Goal: Task Accomplishment & Management: Use online tool/utility

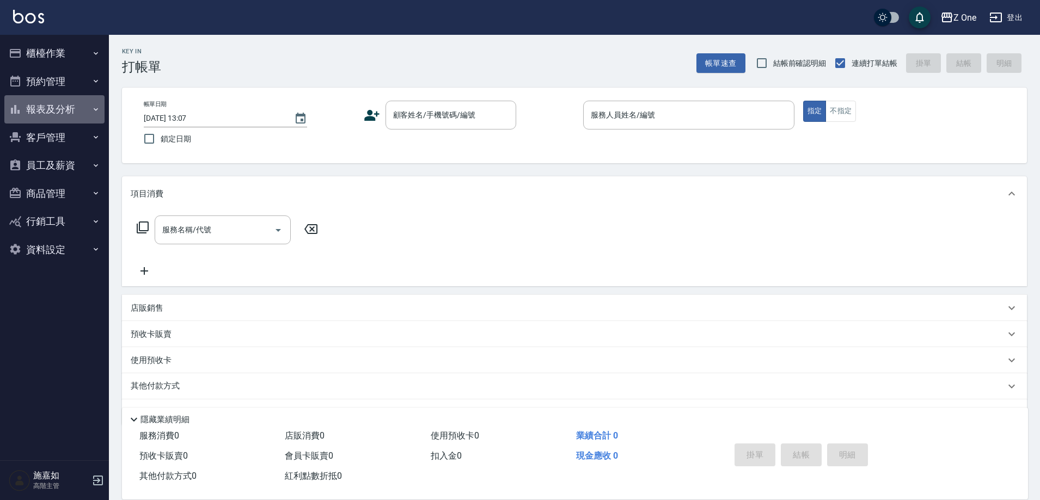
click at [94, 111] on icon "button" at bounding box center [95, 109] width 9 height 9
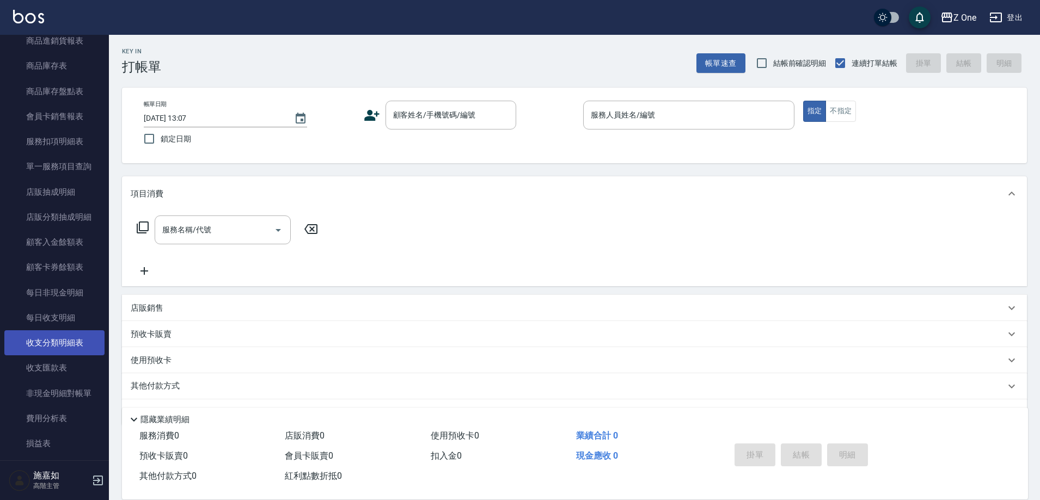
scroll to position [762, 0]
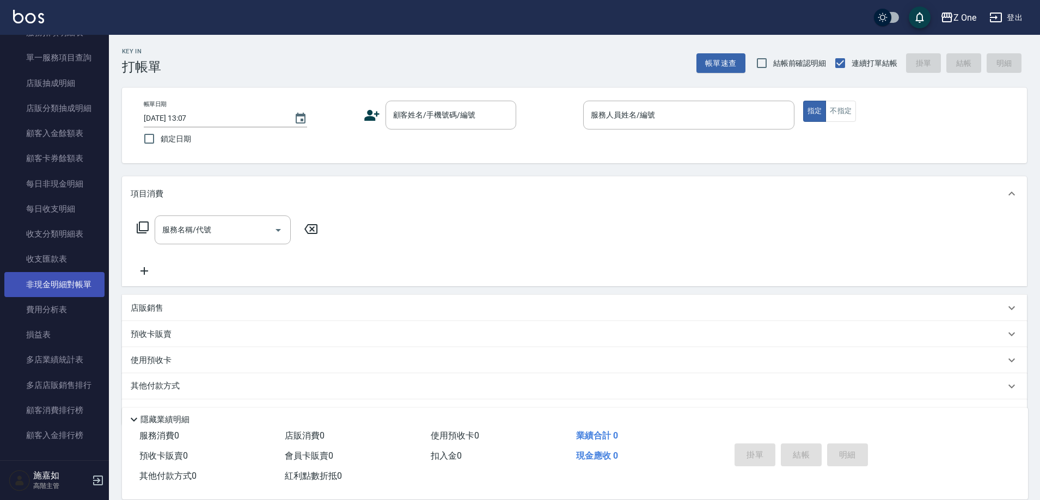
click at [42, 288] on link "非現金明細對帳單" at bounding box center [54, 284] width 100 height 25
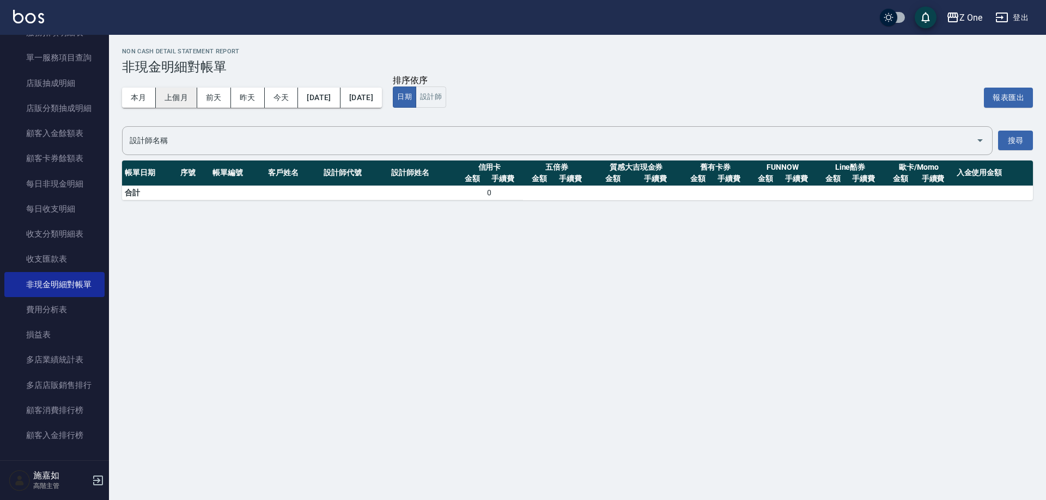
click at [169, 100] on button "上個月" at bounding box center [176, 98] width 41 height 20
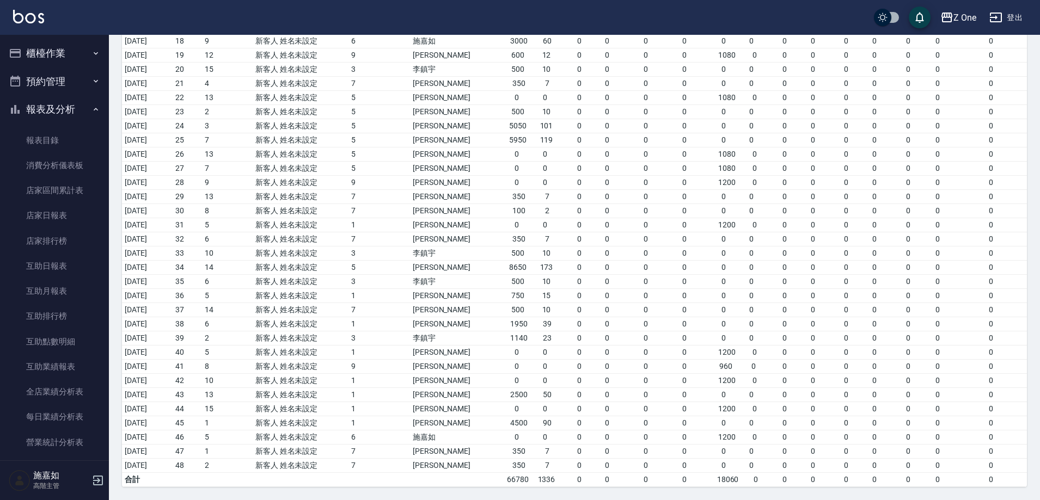
click at [94, 110] on icon "button" at bounding box center [96, 109] width 4 height 3
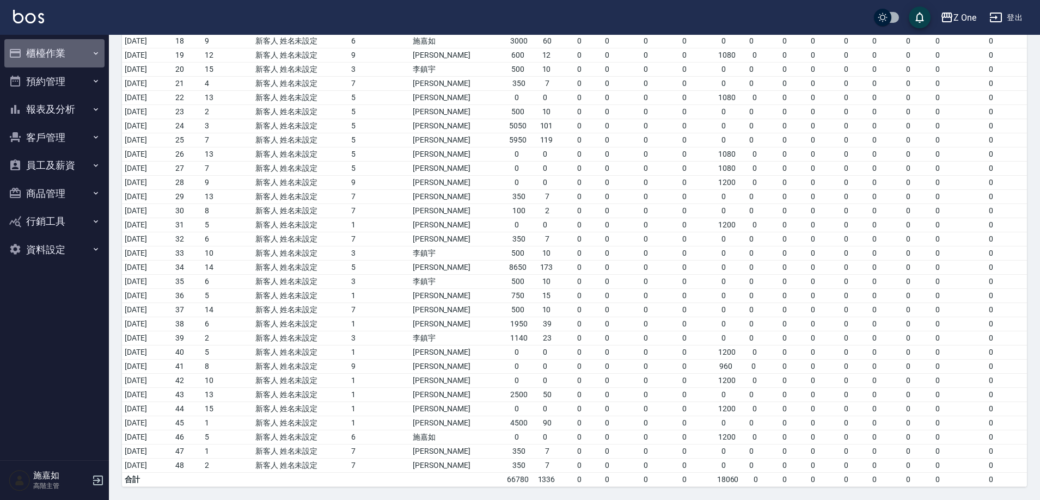
click at [95, 50] on icon "button" at bounding box center [95, 53] width 9 height 9
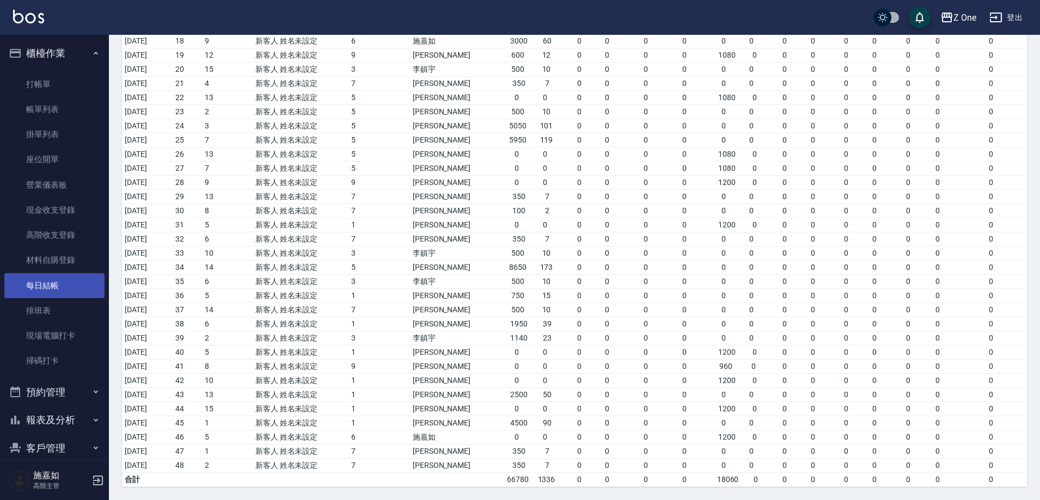
click at [58, 280] on link "每日結帳" at bounding box center [54, 285] width 100 height 25
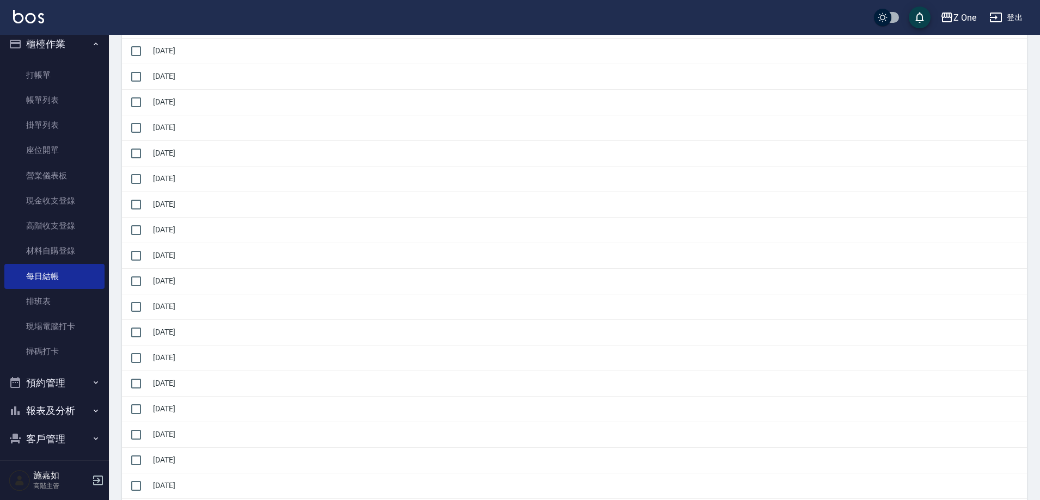
scroll to position [54, 0]
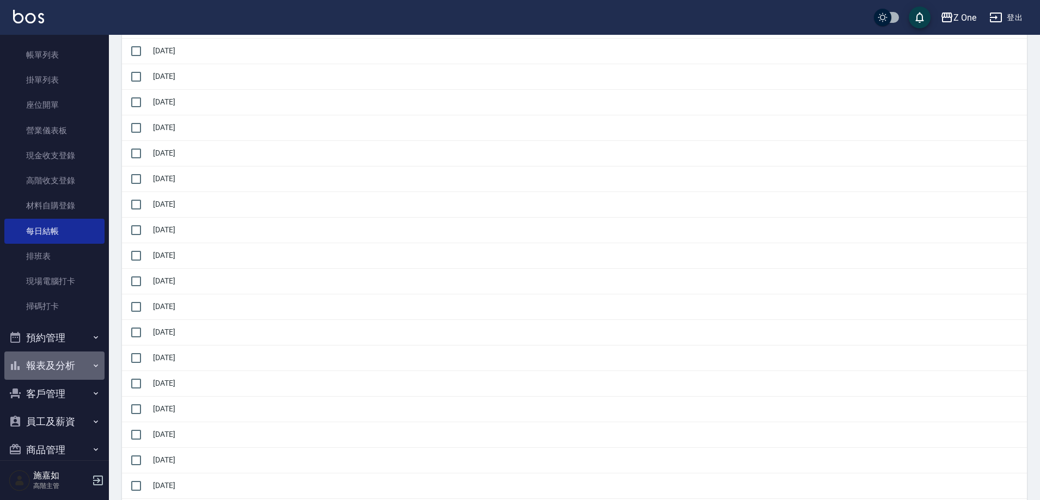
click at [94, 367] on icon "button" at bounding box center [96, 365] width 4 height 3
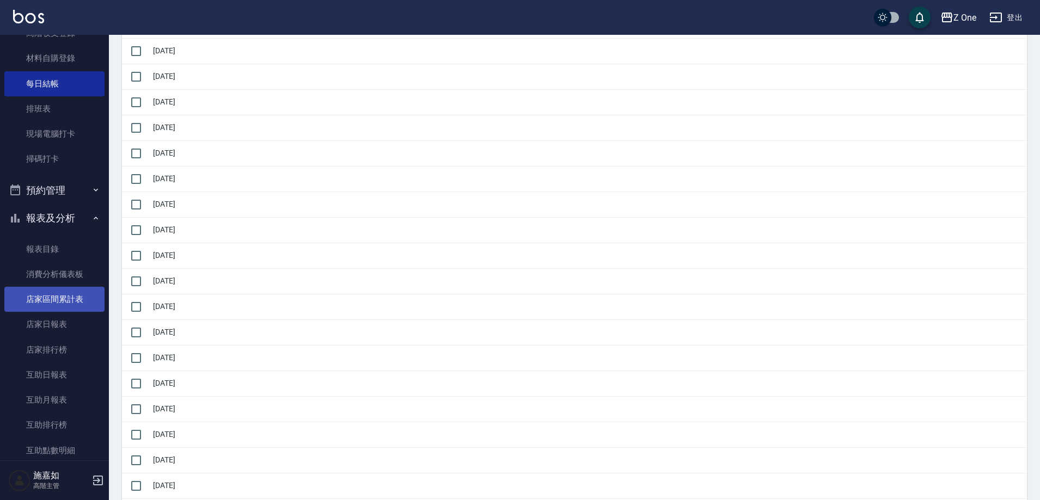
scroll to position [218, 0]
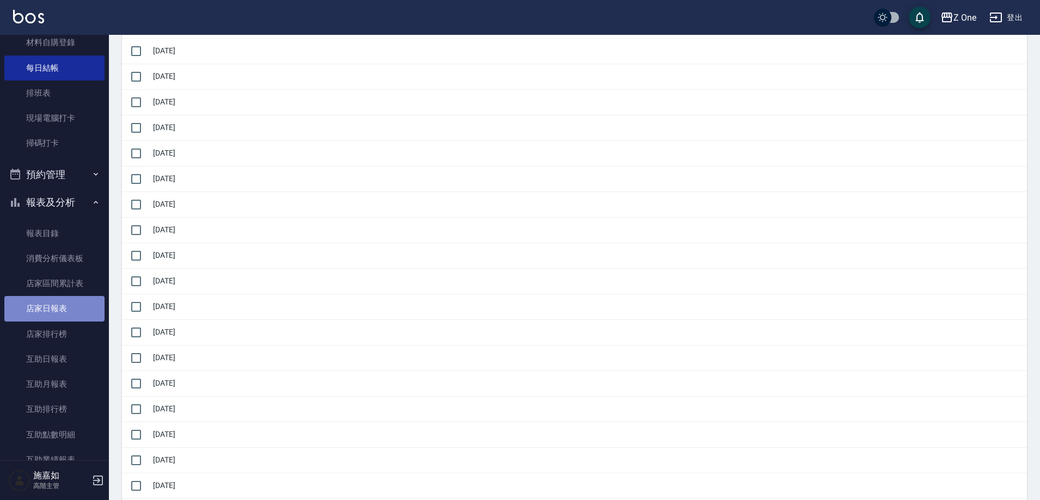
click at [69, 304] on link "店家日報表" at bounding box center [54, 308] width 100 height 25
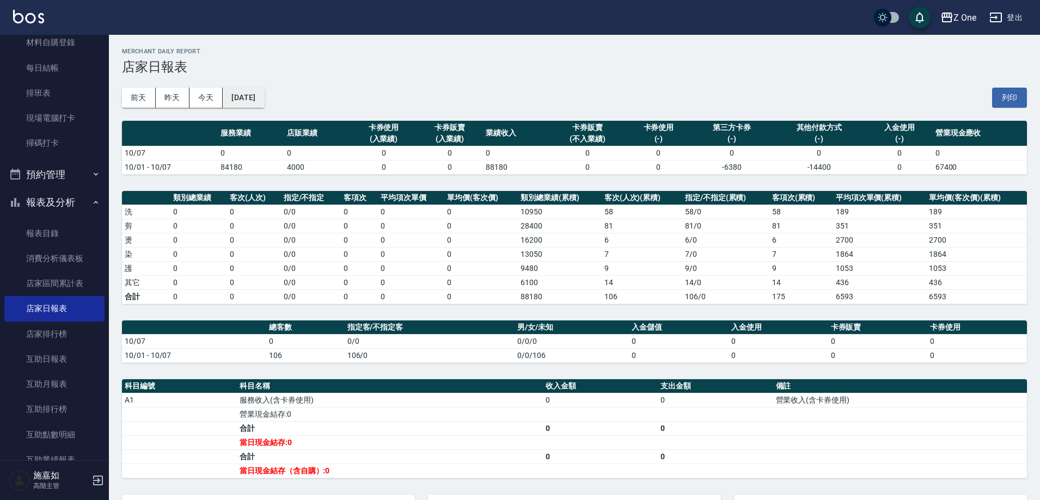
click at [242, 99] on button "[DATE]" at bounding box center [243, 98] width 41 height 20
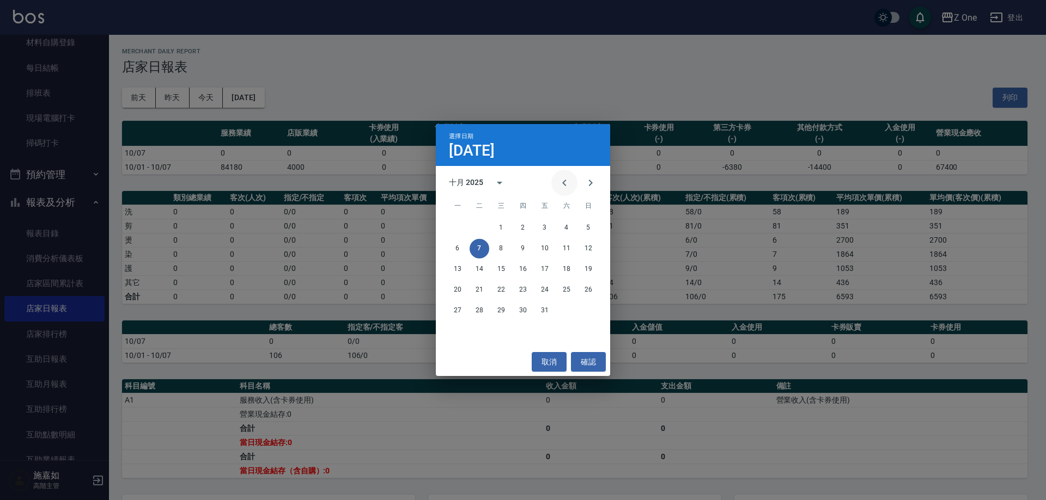
click at [566, 181] on icon "Previous month" at bounding box center [564, 182] width 13 height 13
click at [582, 227] on button "7" at bounding box center [588, 228] width 20 height 20
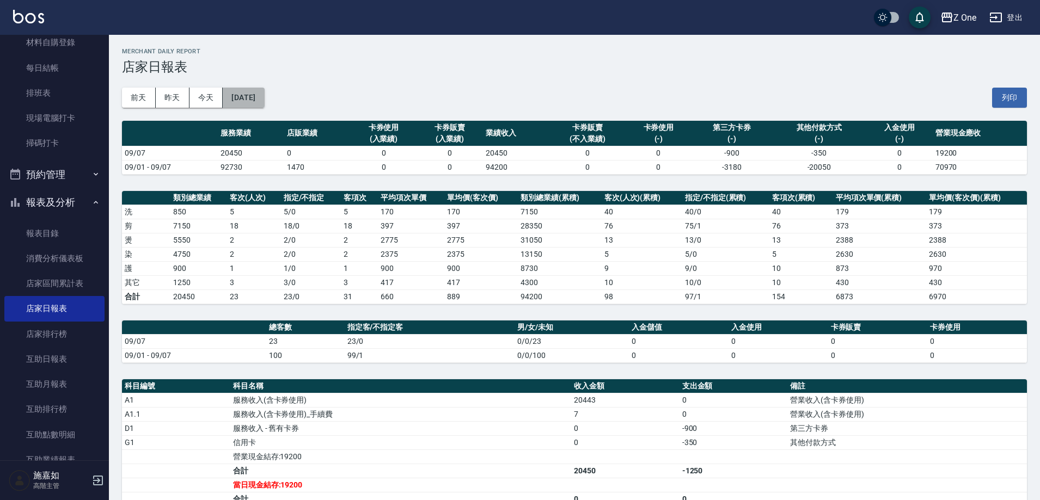
click at [264, 103] on button "[DATE]" at bounding box center [243, 98] width 41 height 20
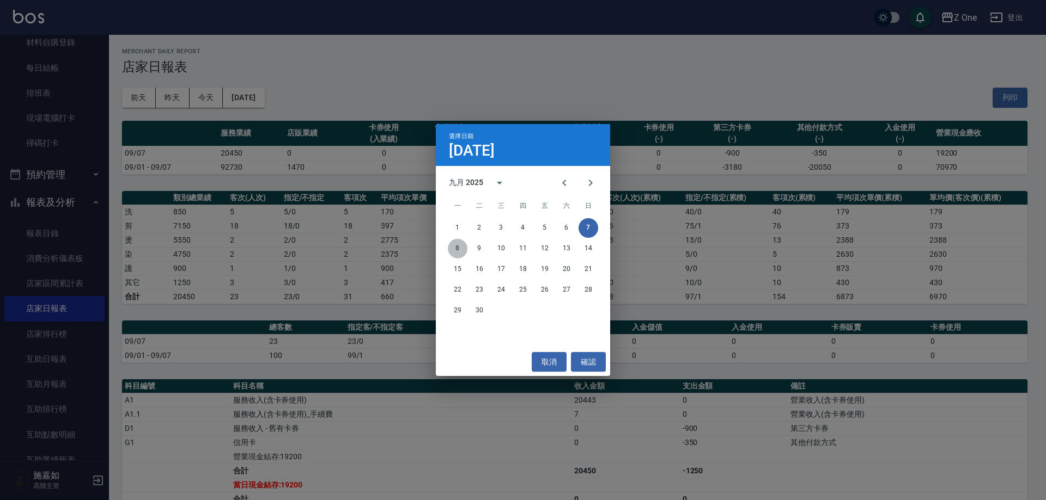
click at [463, 249] on button "8" at bounding box center [458, 249] width 20 height 20
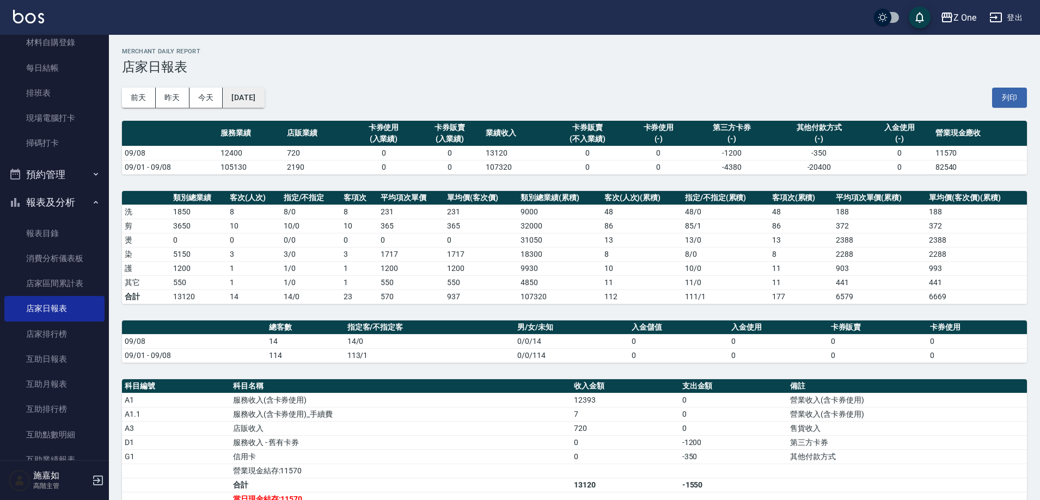
click at [257, 104] on button "[DATE]" at bounding box center [243, 98] width 41 height 20
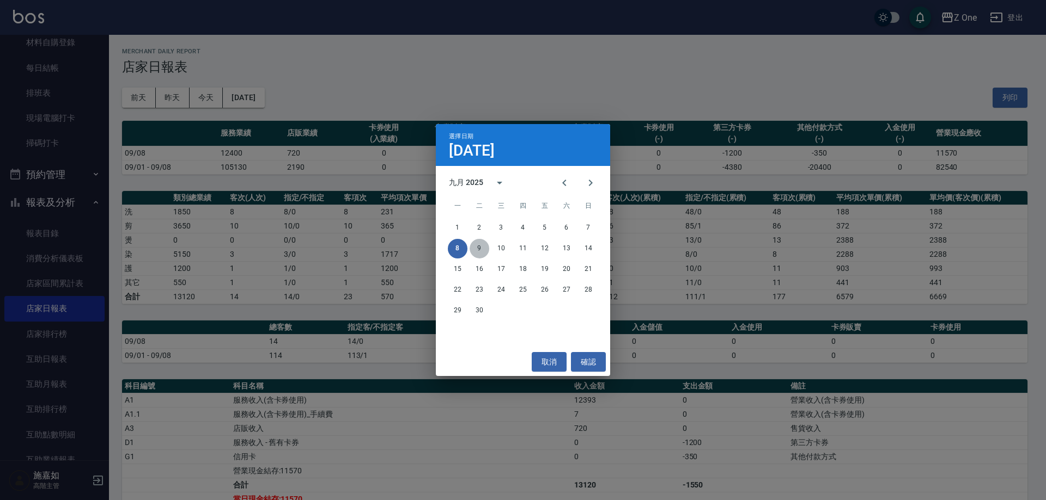
click at [483, 253] on button "9" at bounding box center [479, 249] width 20 height 20
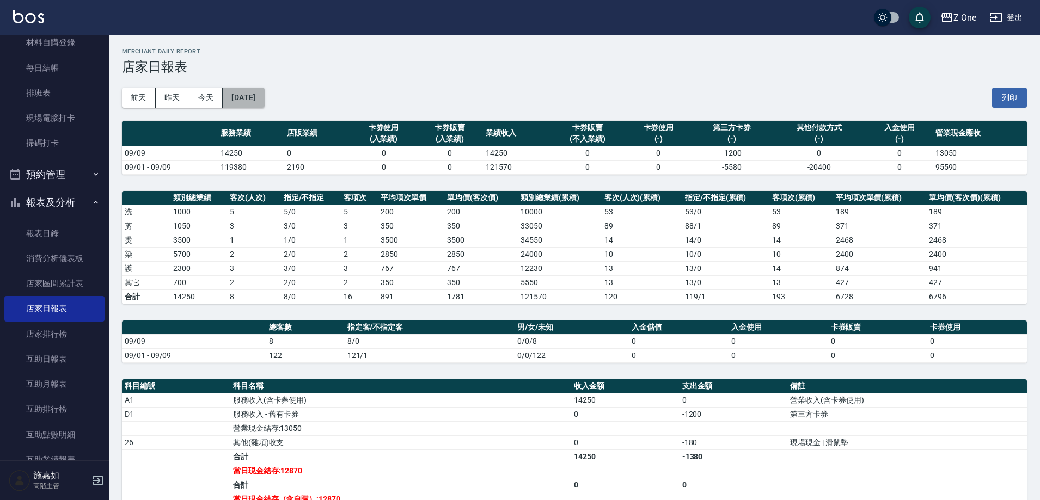
click at [246, 103] on button "[DATE]" at bounding box center [243, 98] width 41 height 20
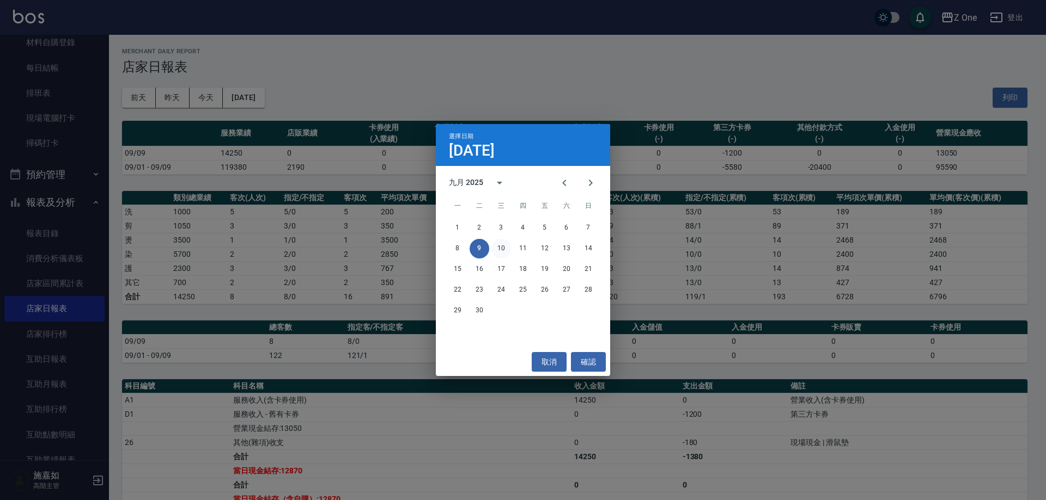
click at [504, 247] on button "10" at bounding box center [501, 249] width 20 height 20
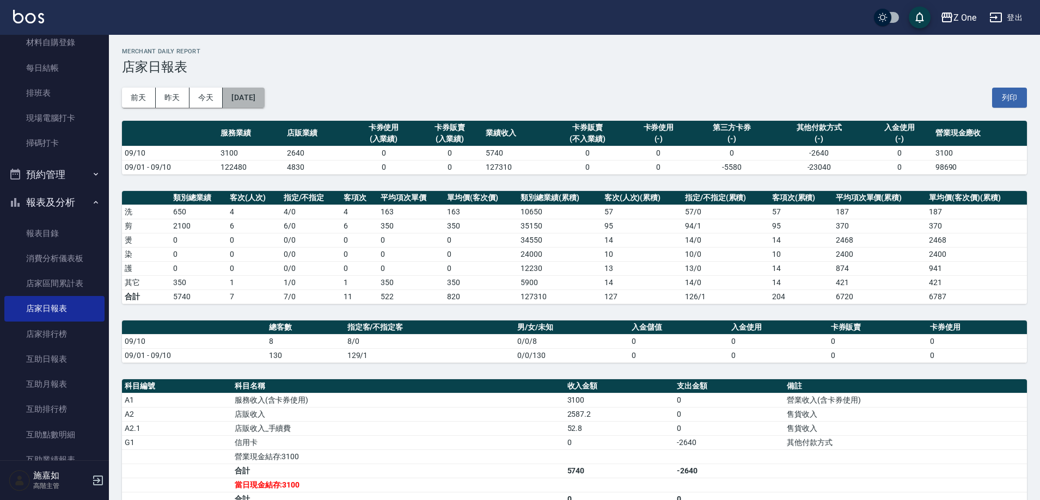
click at [264, 100] on button "[DATE]" at bounding box center [243, 98] width 41 height 20
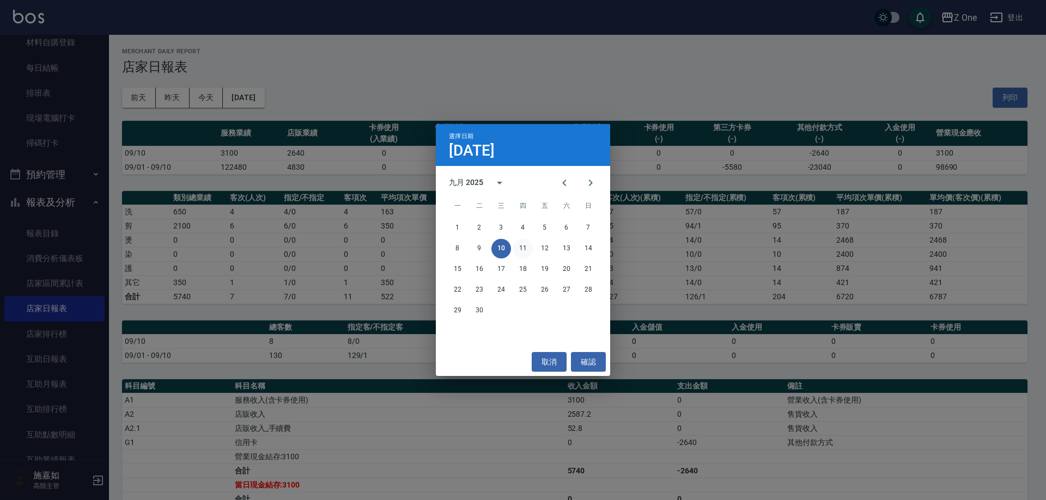
click at [522, 250] on button "11" at bounding box center [523, 249] width 20 height 20
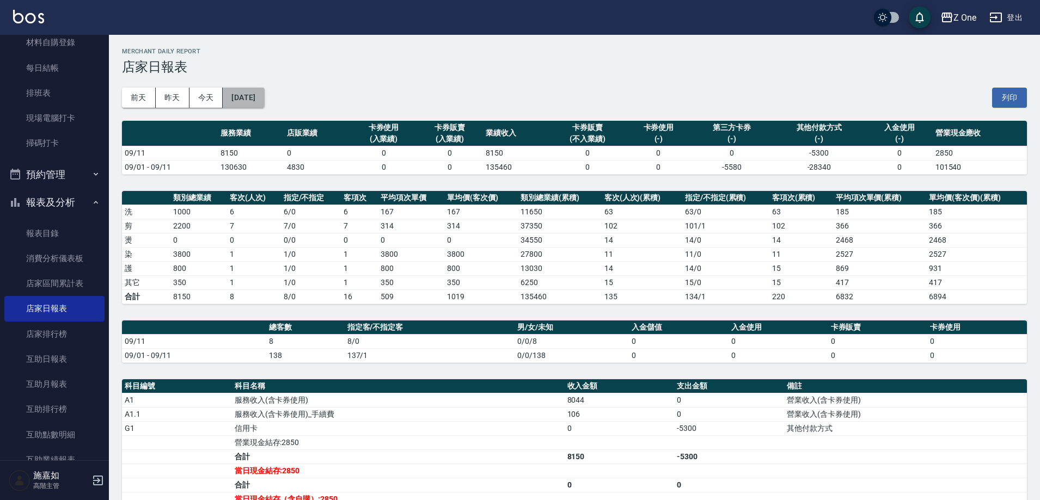
click at [264, 99] on button "[DATE]" at bounding box center [243, 98] width 41 height 20
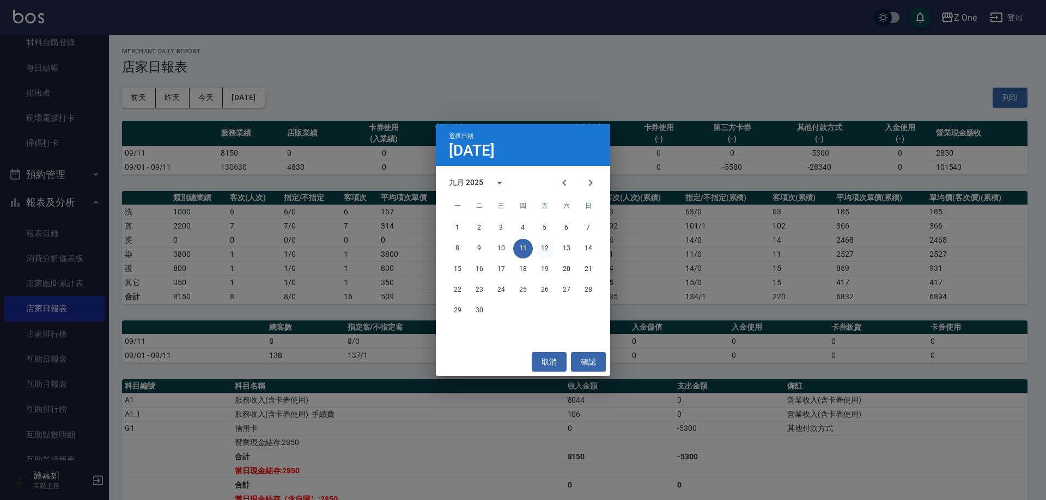
click at [542, 252] on button "12" at bounding box center [545, 249] width 20 height 20
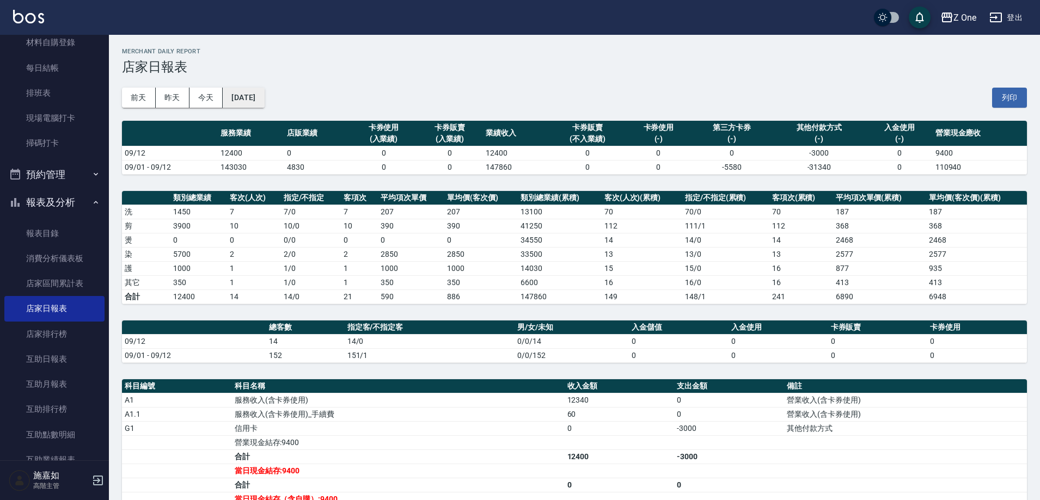
click at [250, 96] on button "[DATE]" at bounding box center [243, 98] width 41 height 20
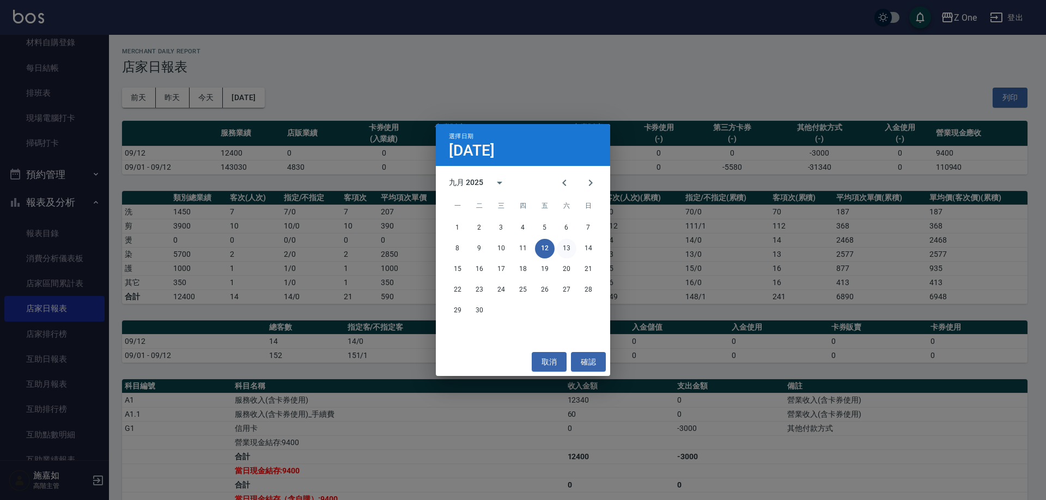
click at [564, 247] on button "13" at bounding box center [567, 249] width 20 height 20
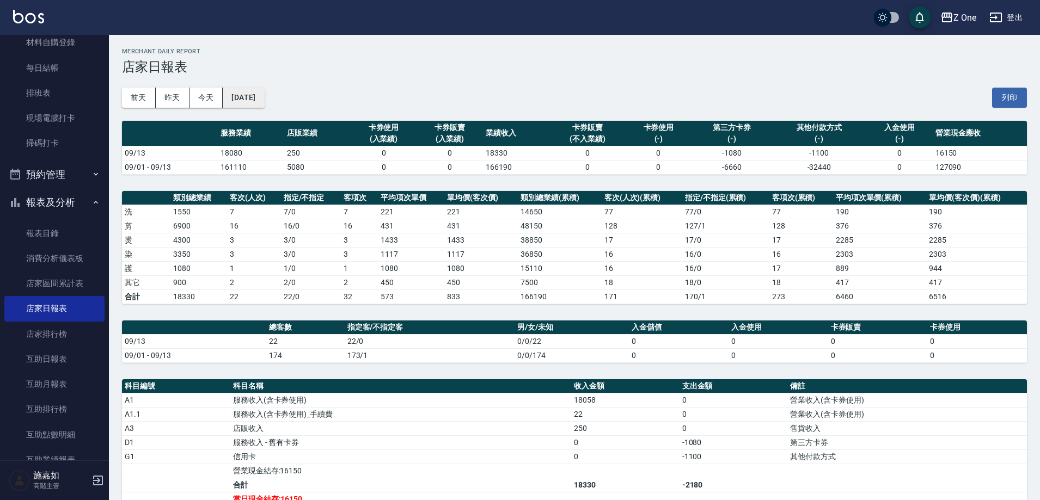
click at [261, 96] on button "[DATE]" at bounding box center [243, 98] width 41 height 20
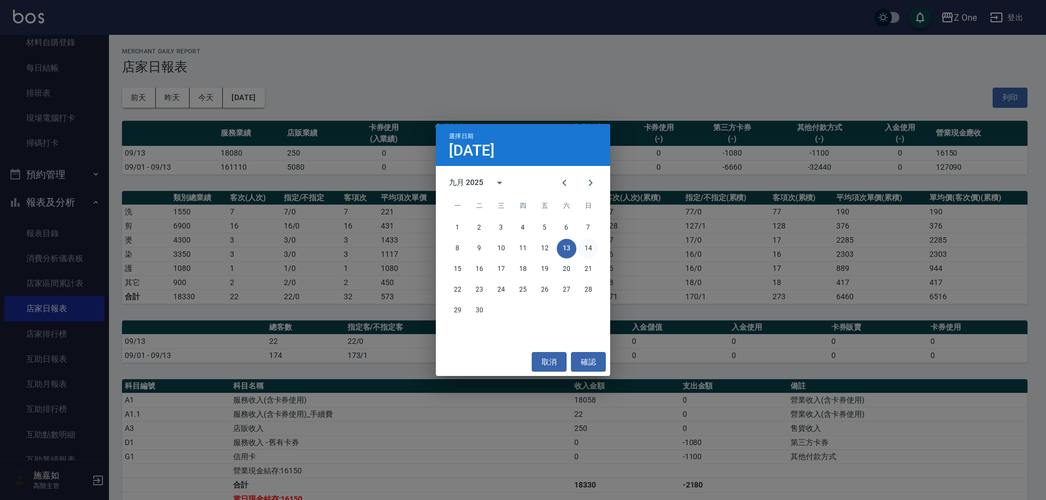
click at [589, 247] on button "14" at bounding box center [588, 249] width 20 height 20
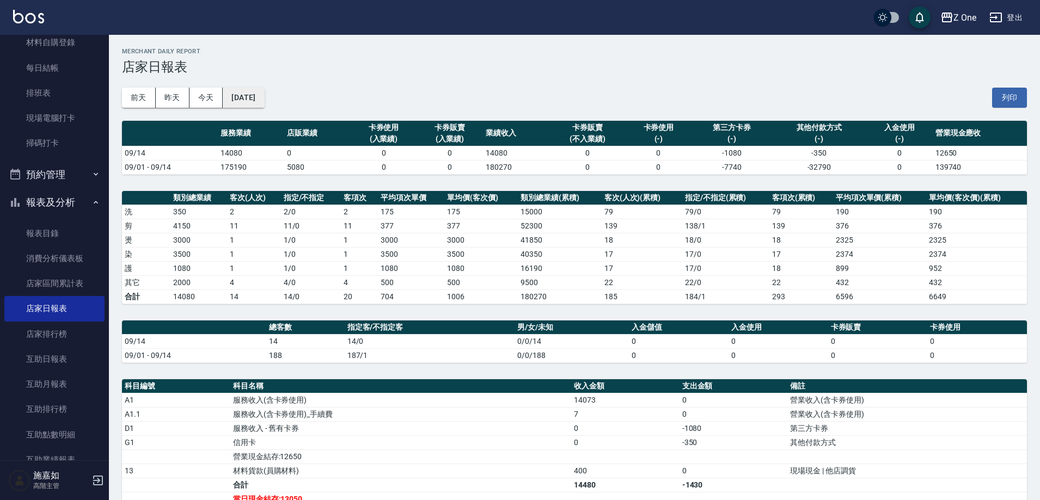
click at [251, 102] on button "[DATE]" at bounding box center [243, 98] width 41 height 20
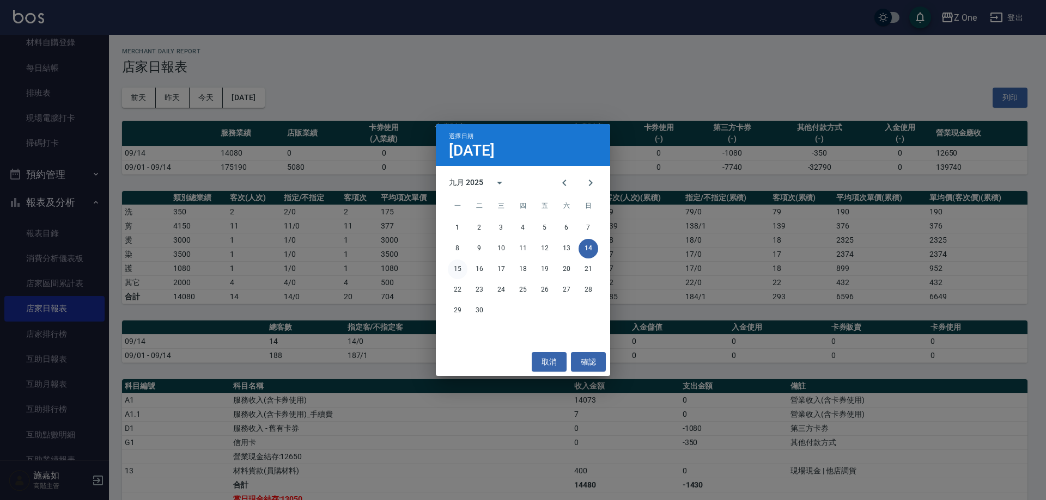
click at [456, 266] on button "15" at bounding box center [458, 270] width 20 height 20
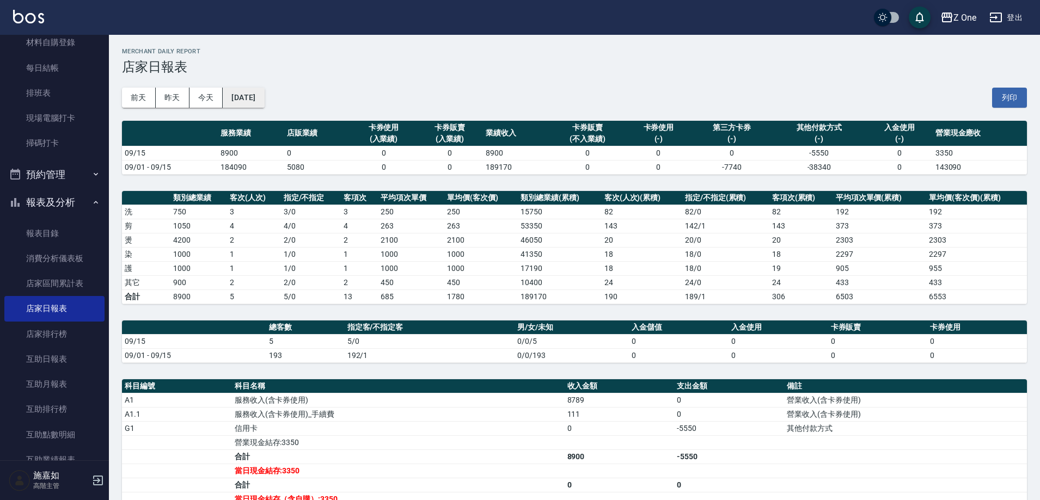
click at [240, 106] on button "[DATE]" at bounding box center [243, 98] width 41 height 20
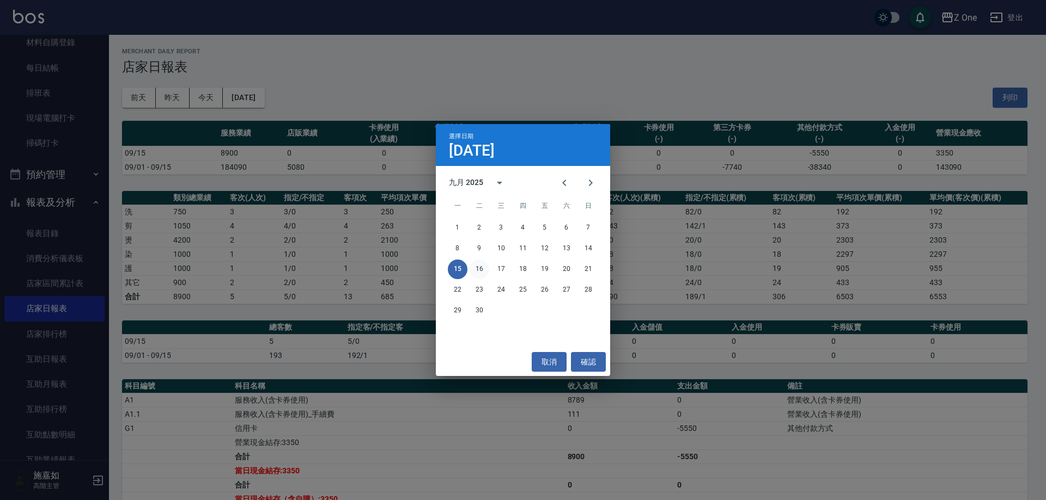
click at [483, 267] on button "16" at bounding box center [479, 270] width 20 height 20
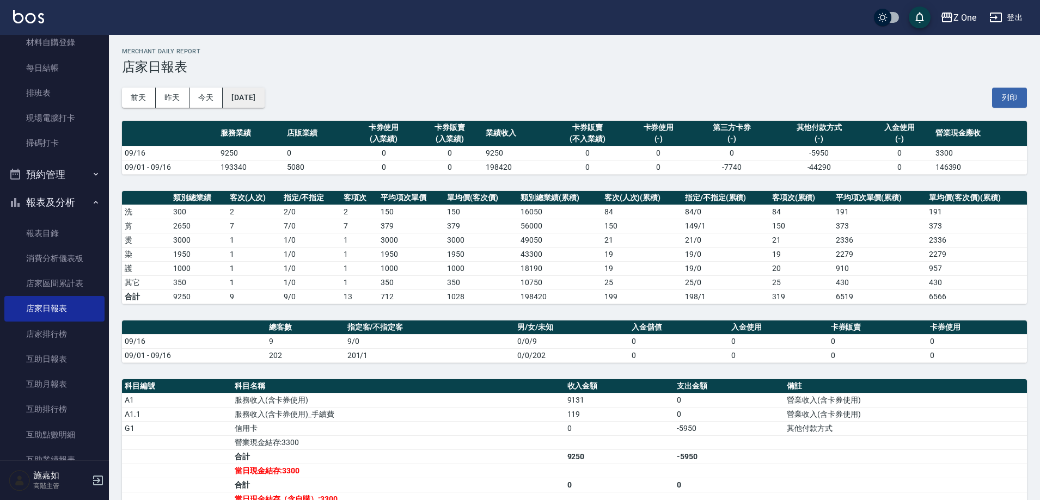
click at [264, 94] on button "[DATE]" at bounding box center [243, 98] width 41 height 20
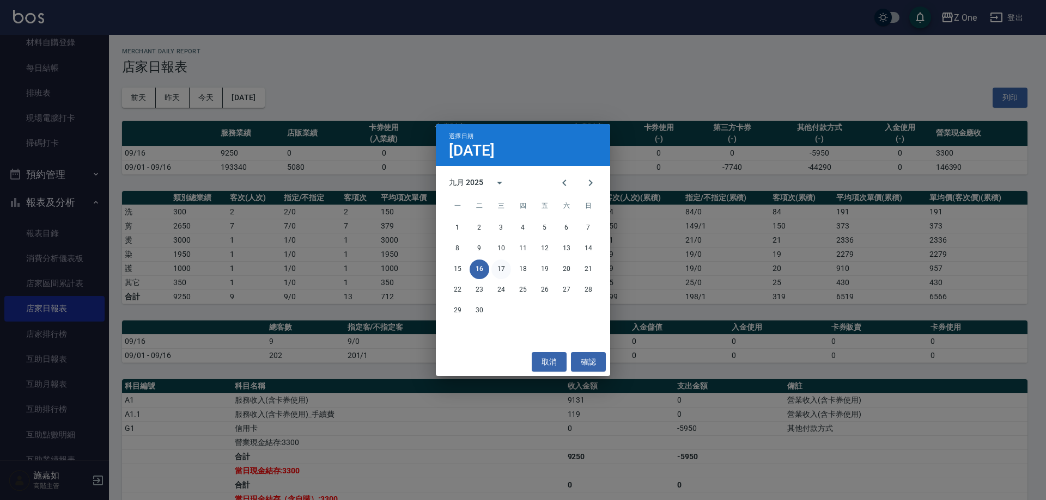
click at [506, 268] on button "17" at bounding box center [501, 270] width 20 height 20
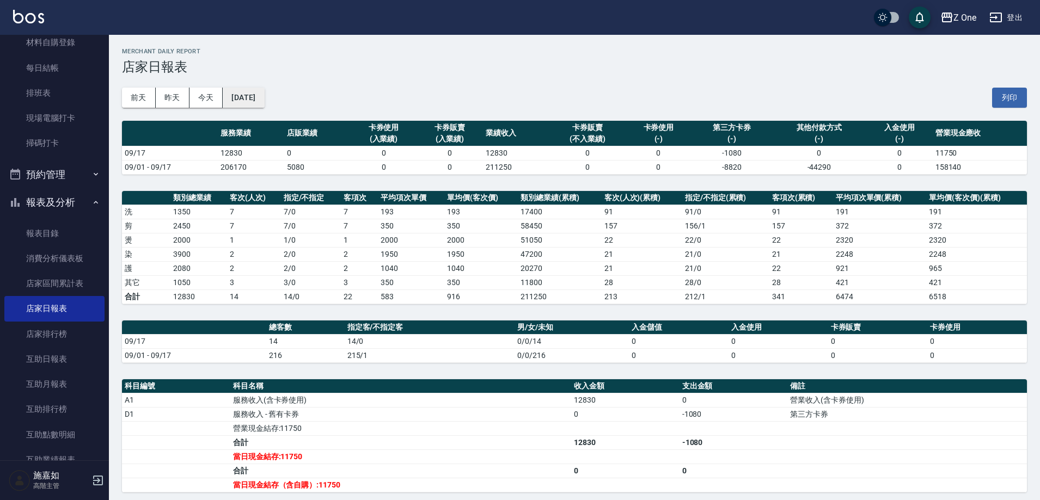
click at [264, 95] on button "[DATE]" at bounding box center [243, 98] width 41 height 20
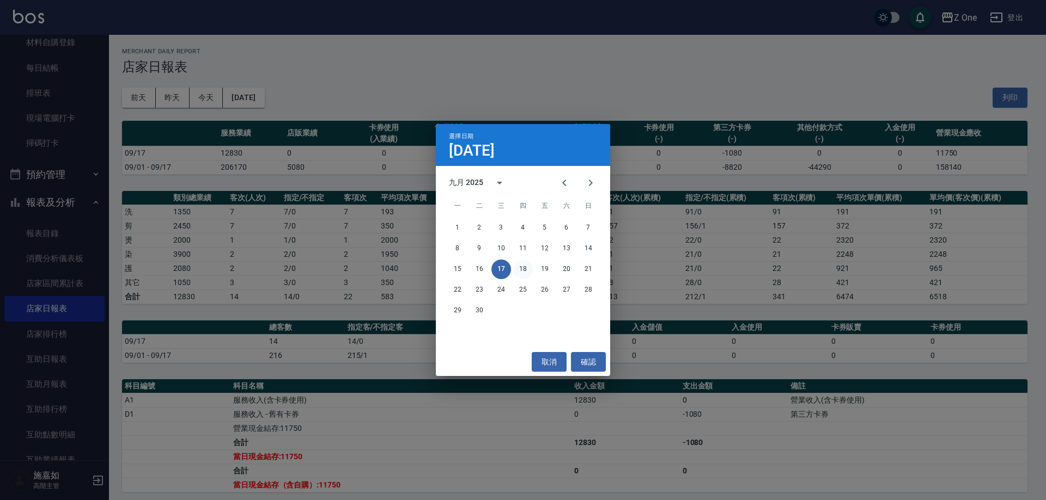
click at [523, 271] on button "18" at bounding box center [523, 270] width 20 height 20
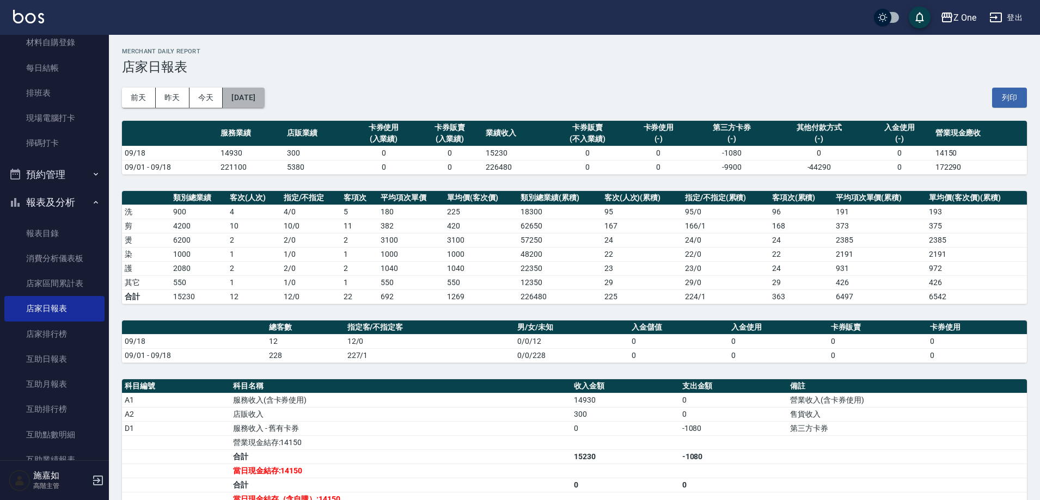
click at [264, 96] on button "[DATE]" at bounding box center [243, 98] width 41 height 20
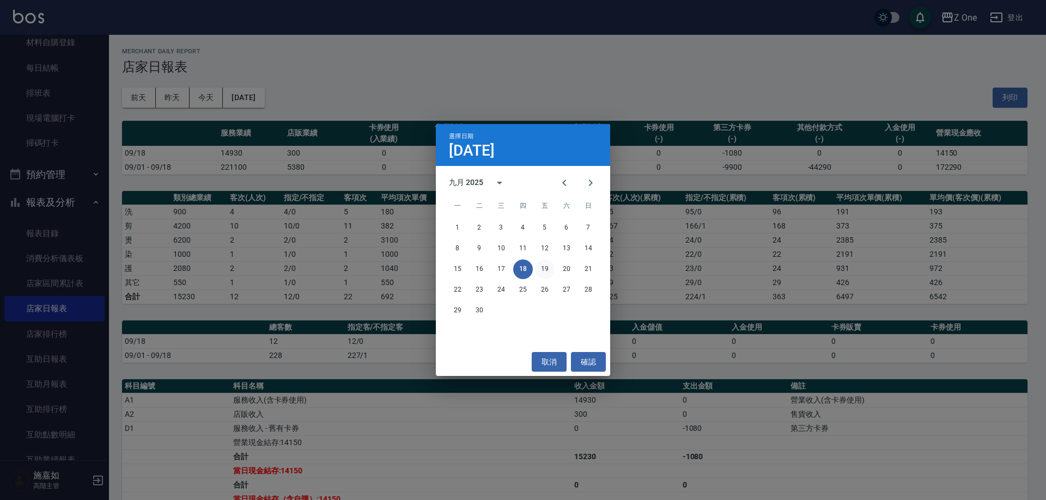
click at [553, 270] on button "19" at bounding box center [545, 270] width 20 height 20
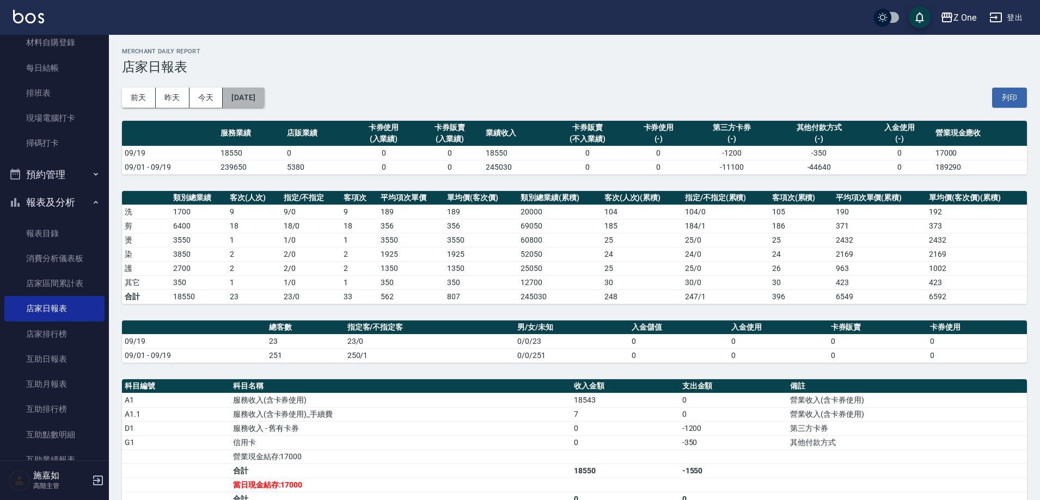
click at [264, 98] on button "[DATE]" at bounding box center [243, 98] width 41 height 20
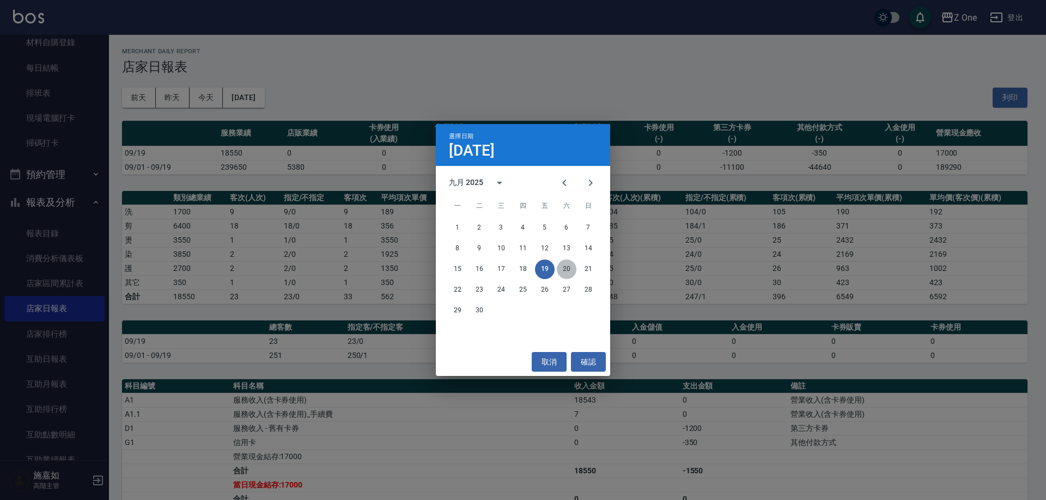
click at [564, 272] on button "20" at bounding box center [567, 270] width 20 height 20
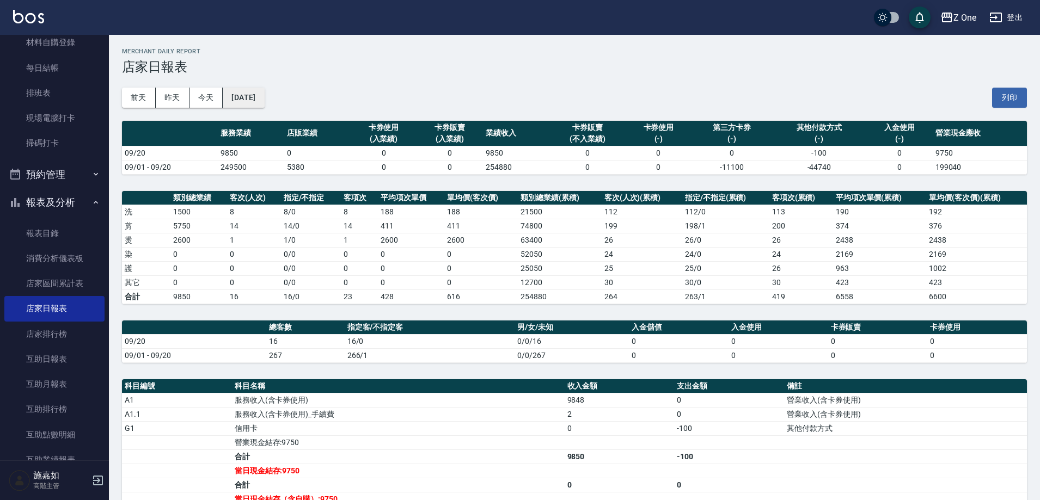
click at [264, 90] on button "[DATE]" at bounding box center [243, 98] width 41 height 20
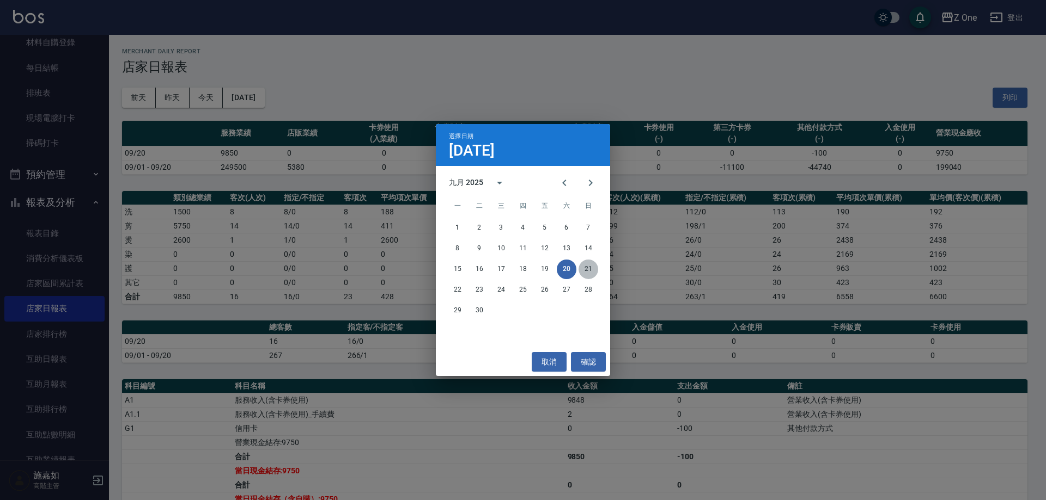
click at [594, 271] on button "21" at bounding box center [588, 270] width 20 height 20
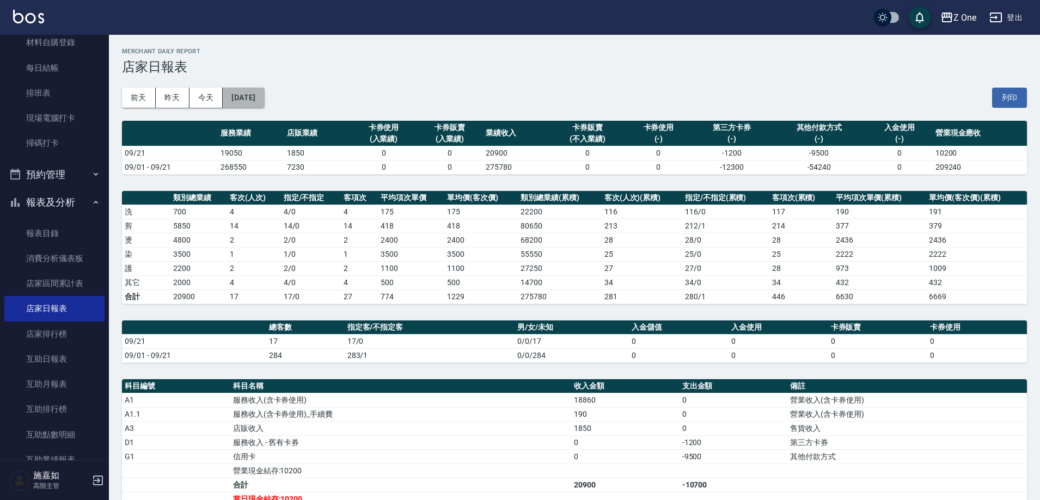
click at [264, 101] on button "[DATE]" at bounding box center [243, 98] width 41 height 20
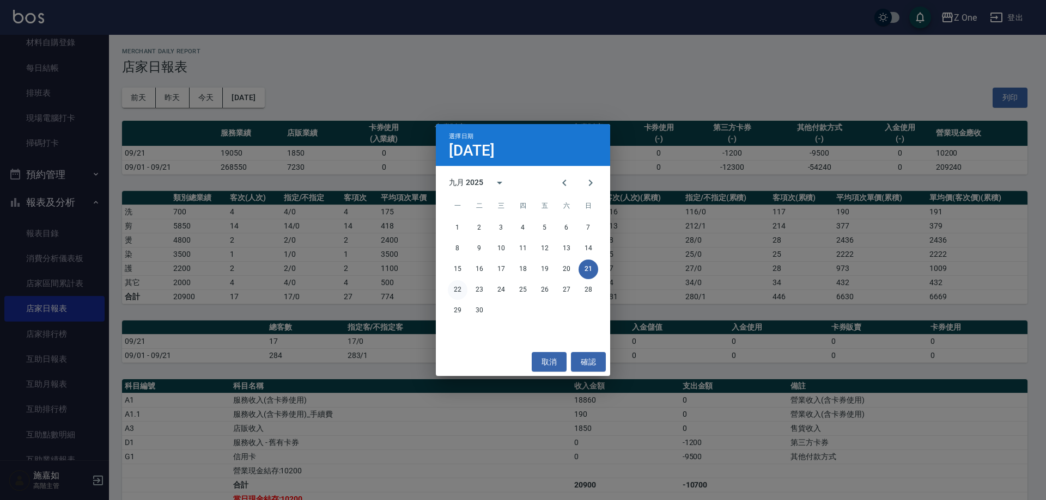
click at [459, 295] on button "22" at bounding box center [458, 290] width 20 height 20
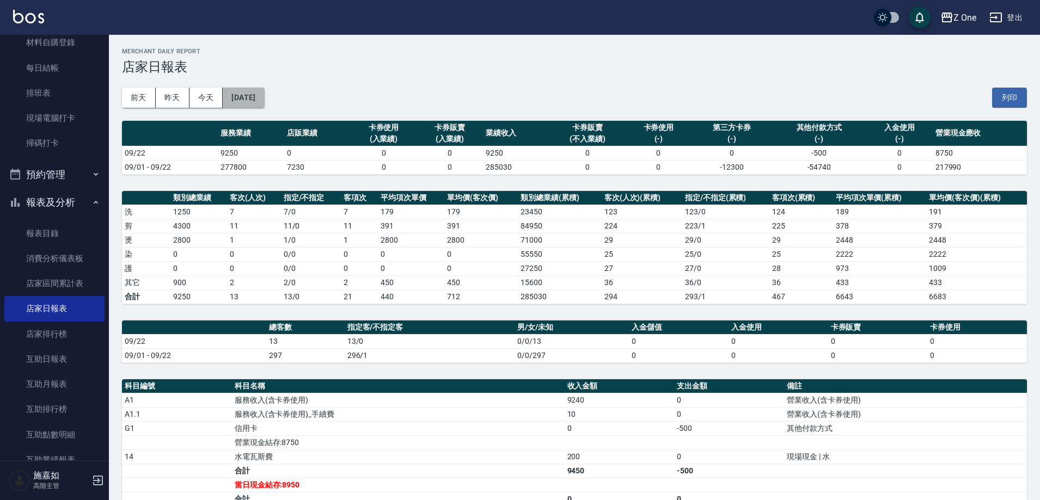
click at [264, 99] on button "[DATE]" at bounding box center [243, 98] width 41 height 20
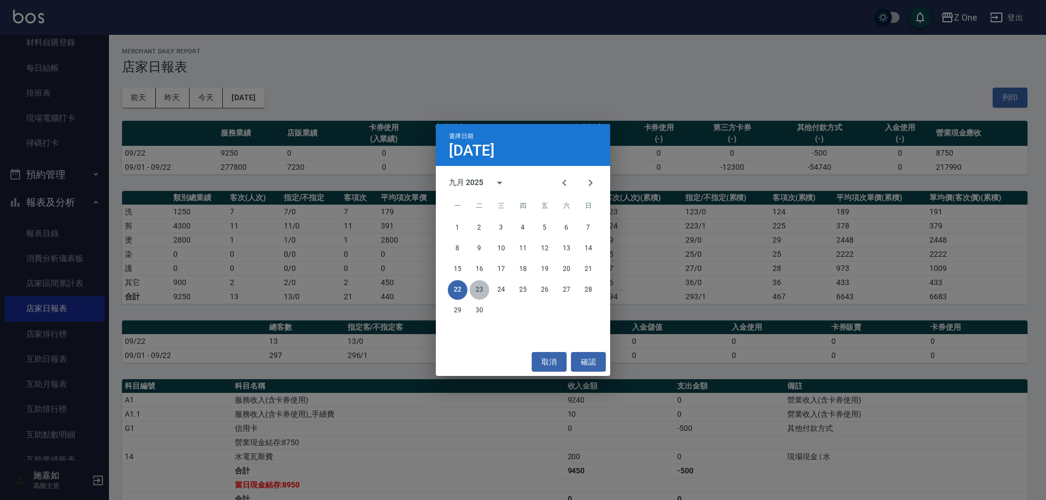
click at [483, 290] on button "23" at bounding box center [479, 290] width 20 height 20
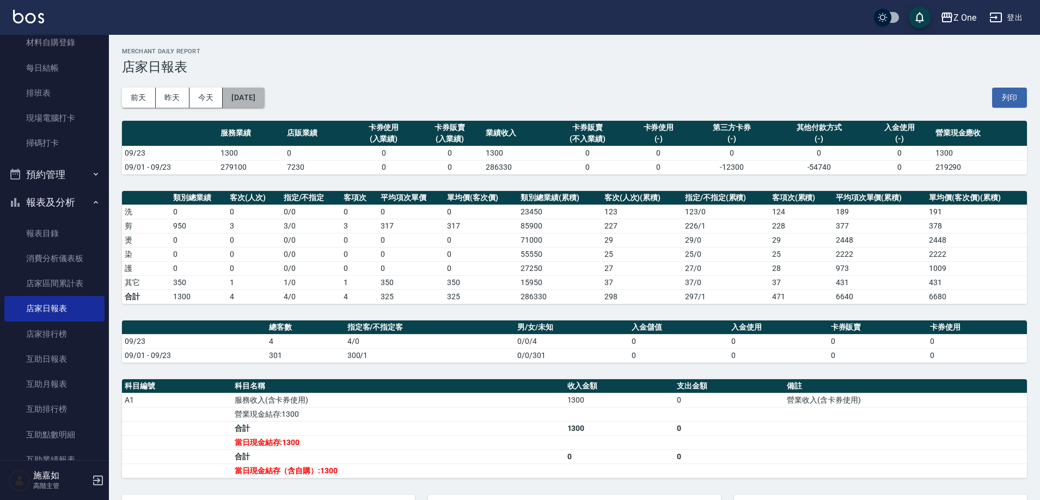
click at [264, 100] on button "[DATE]" at bounding box center [243, 98] width 41 height 20
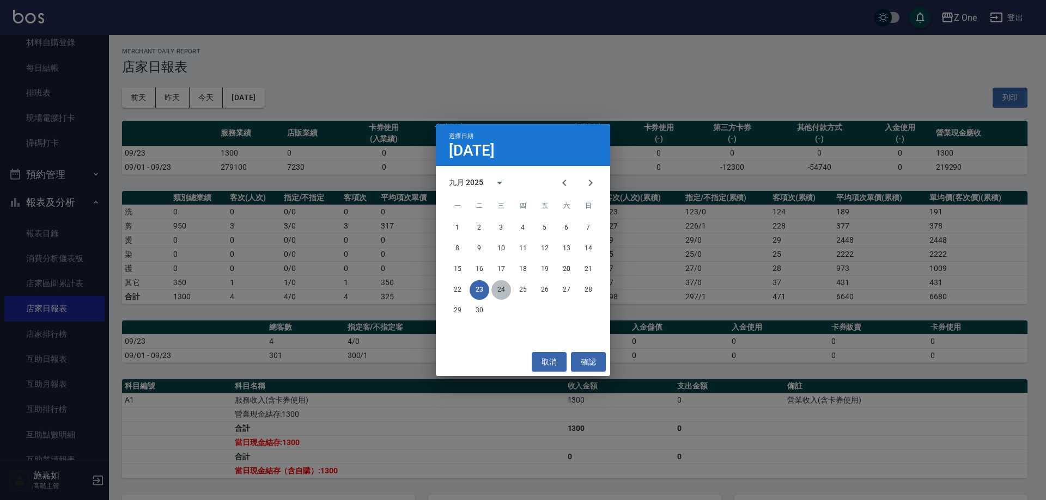
click at [504, 290] on button "24" at bounding box center [501, 290] width 20 height 20
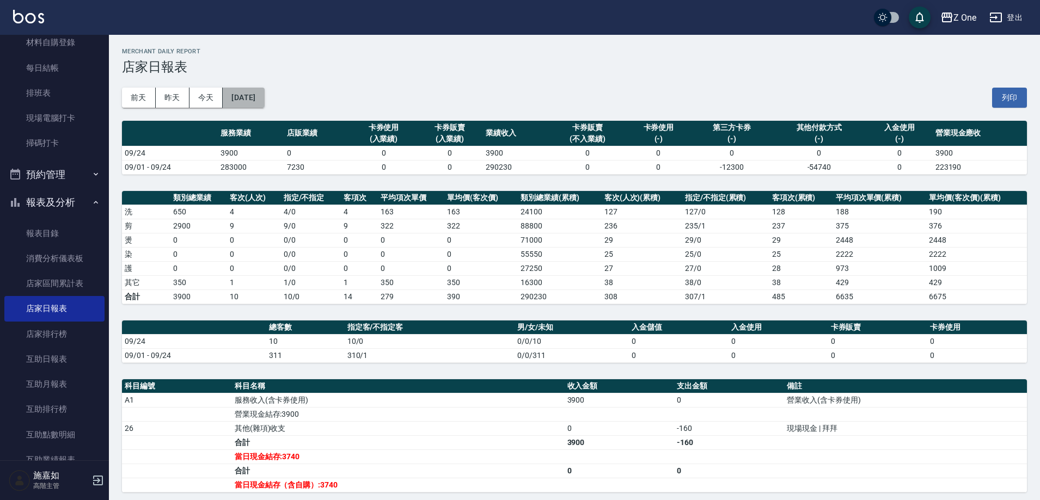
click at [264, 97] on button "[DATE]" at bounding box center [243, 98] width 41 height 20
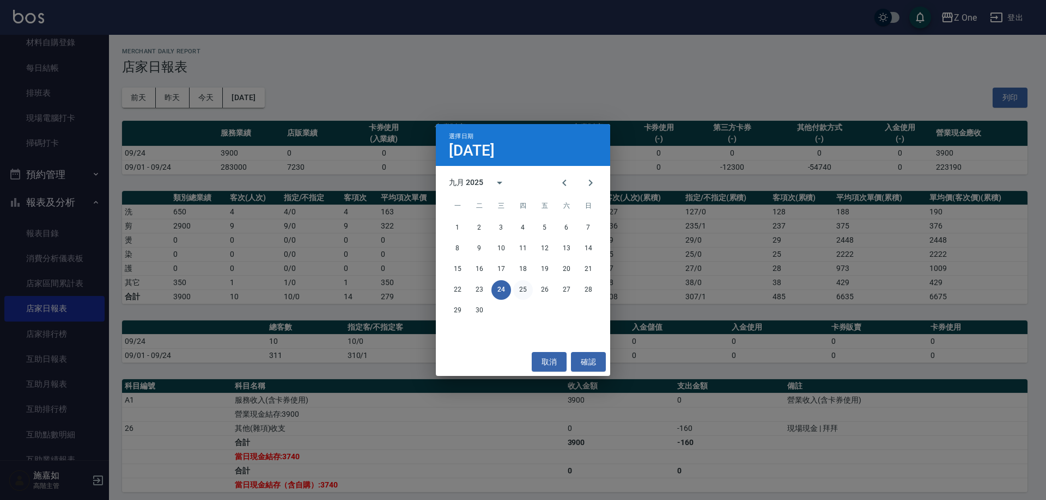
click at [523, 286] on button "25" at bounding box center [523, 290] width 20 height 20
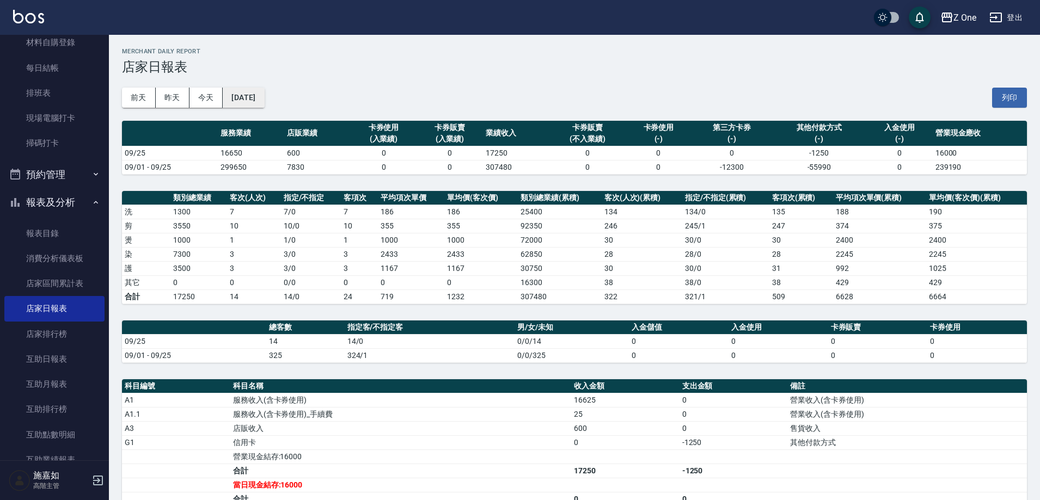
click at [264, 96] on button "[DATE]" at bounding box center [243, 98] width 41 height 20
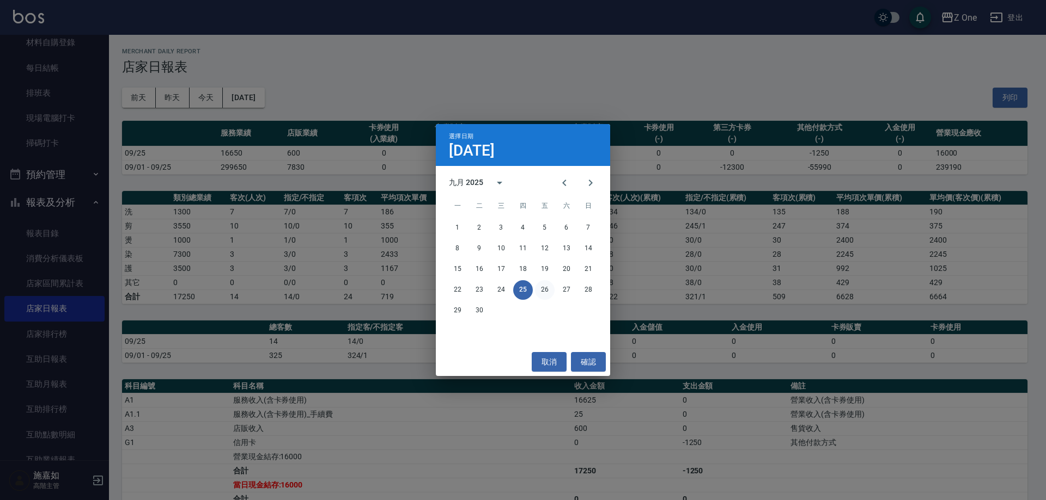
click at [548, 292] on button "26" at bounding box center [545, 290] width 20 height 20
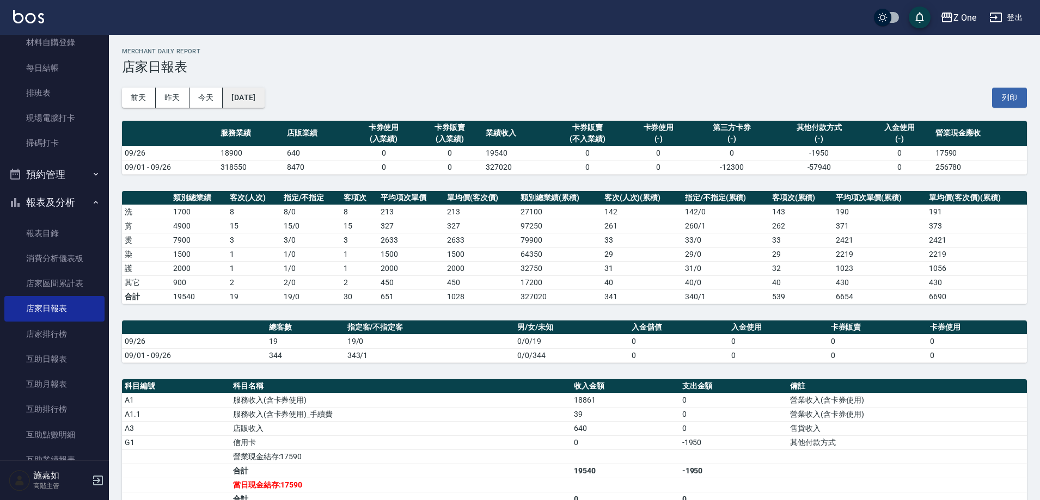
click at [263, 95] on button "[DATE]" at bounding box center [243, 98] width 41 height 20
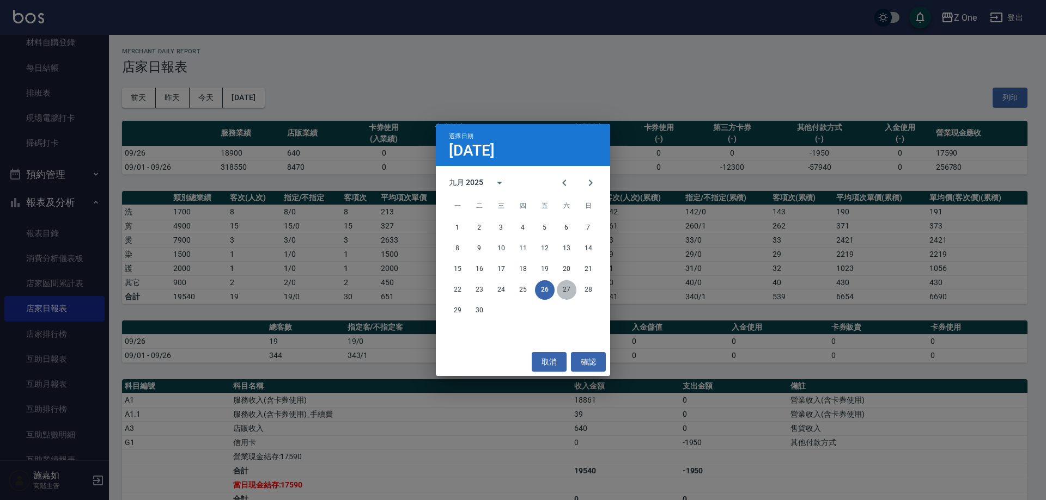
click at [569, 288] on button "27" at bounding box center [567, 290] width 20 height 20
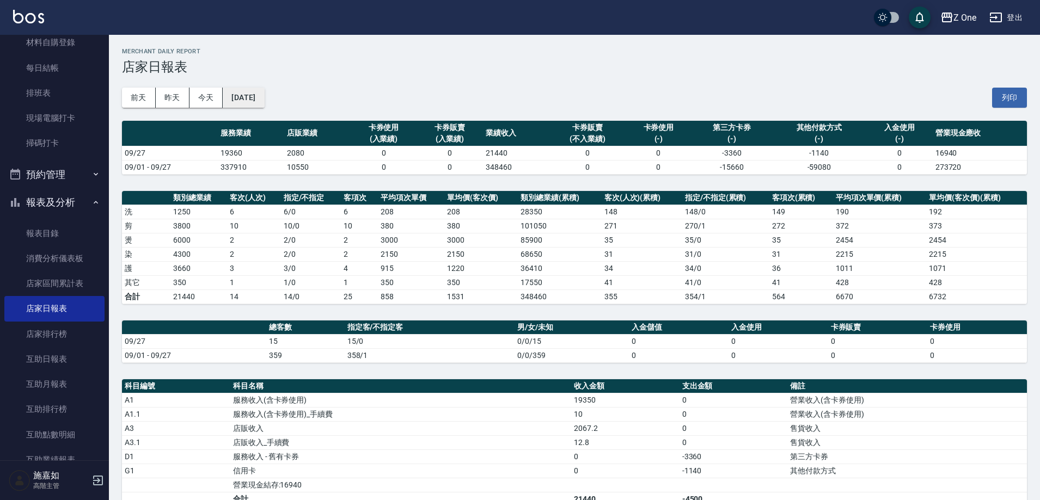
click at [264, 96] on button "[DATE]" at bounding box center [243, 98] width 41 height 20
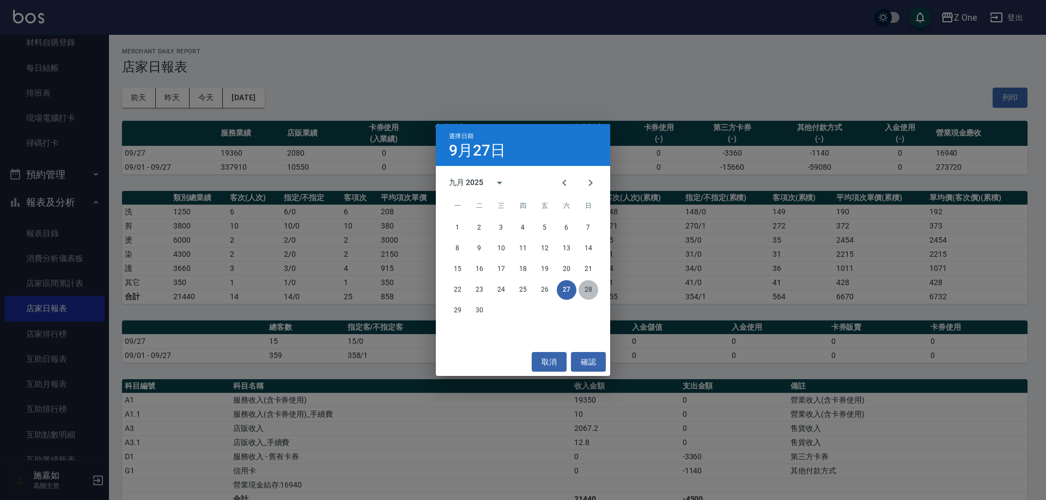
click at [590, 290] on button "28" at bounding box center [588, 290] width 20 height 20
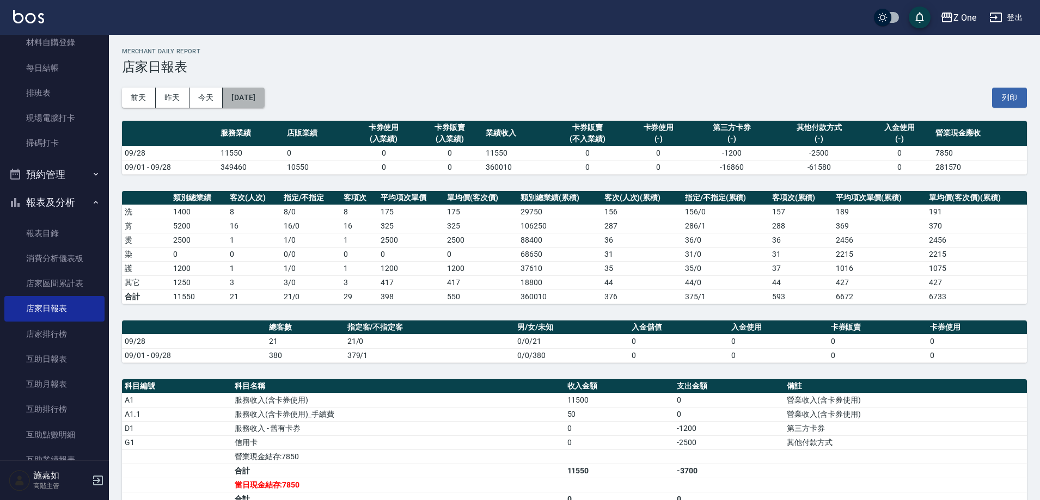
click at [264, 97] on button "[DATE]" at bounding box center [243, 98] width 41 height 20
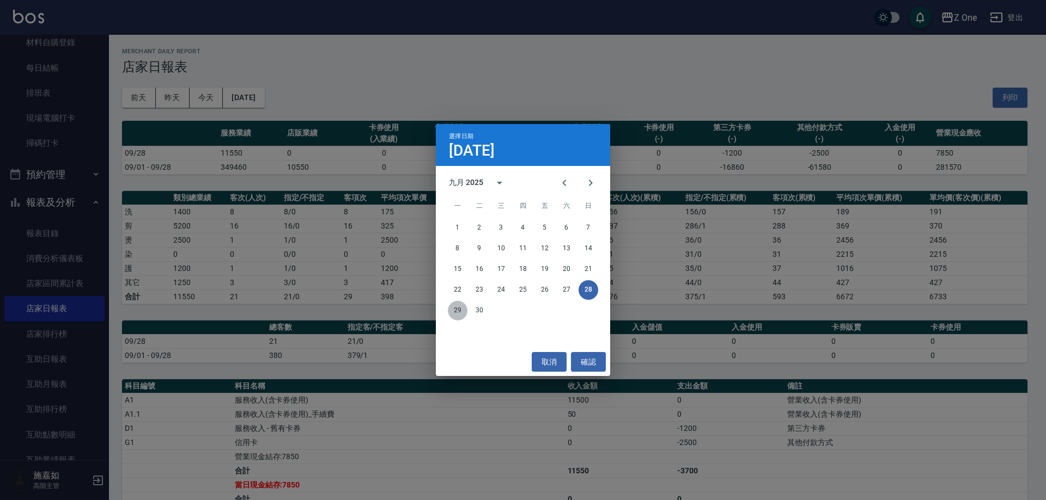
click at [461, 308] on button "29" at bounding box center [458, 311] width 20 height 20
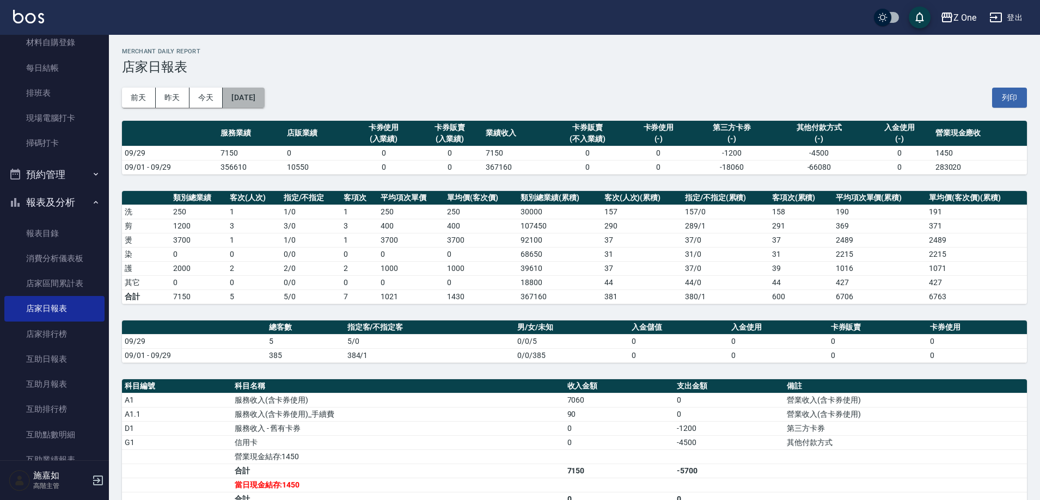
click at [264, 92] on button "[DATE]" at bounding box center [243, 98] width 41 height 20
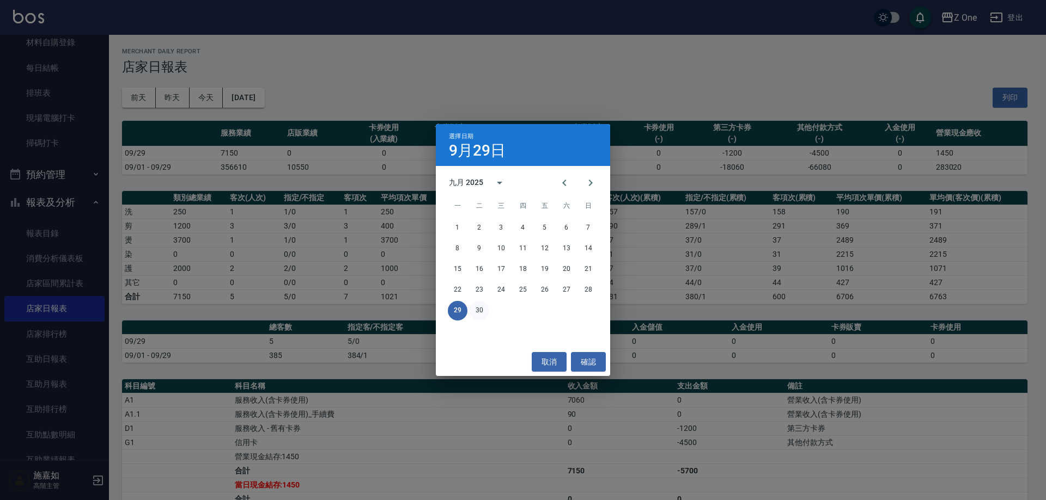
click at [481, 307] on button "30" at bounding box center [479, 311] width 20 height 20
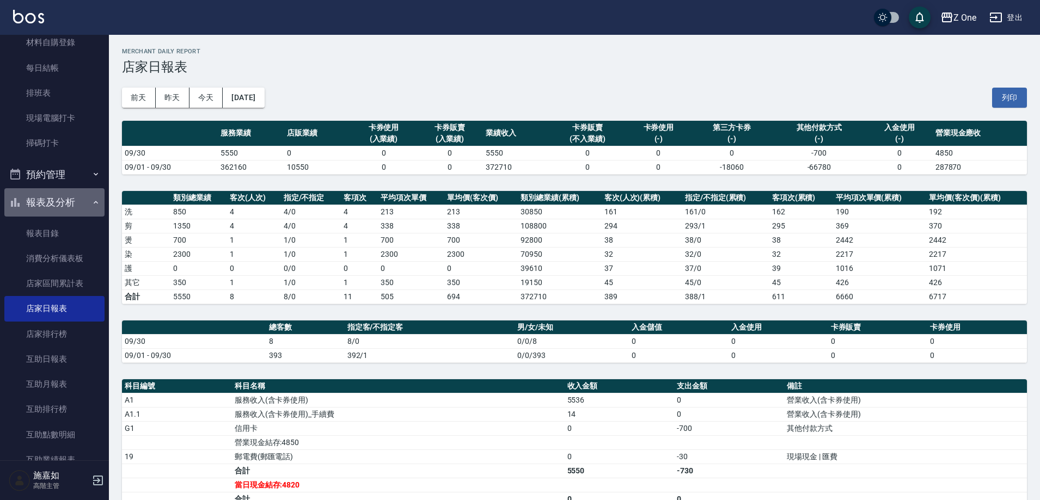
click at [93, 200] on icon "button" at bounding box center [95, 202] width 9 height 9
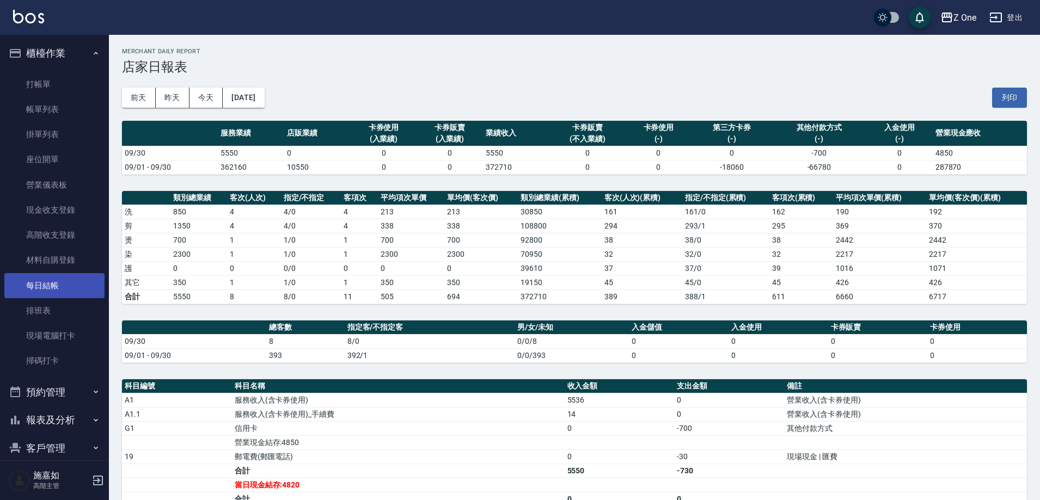
click at [64, 283] on link "每日結帳" at bounding box center [54, 285] width 100 height 25
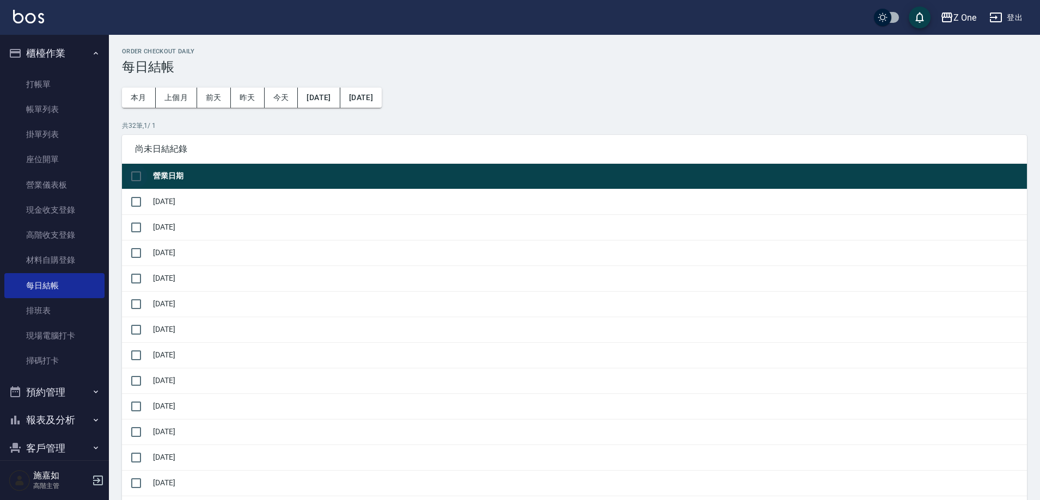
click at [136, 173] on input "checkbox" at bounding box center [136, 176] width 23 height 23
checkbox input "true"
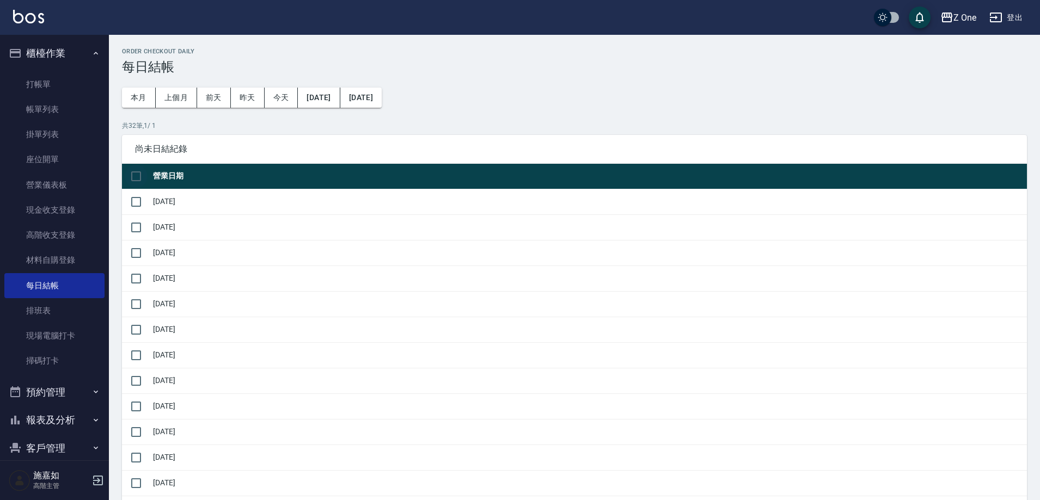
checkbox input "true"
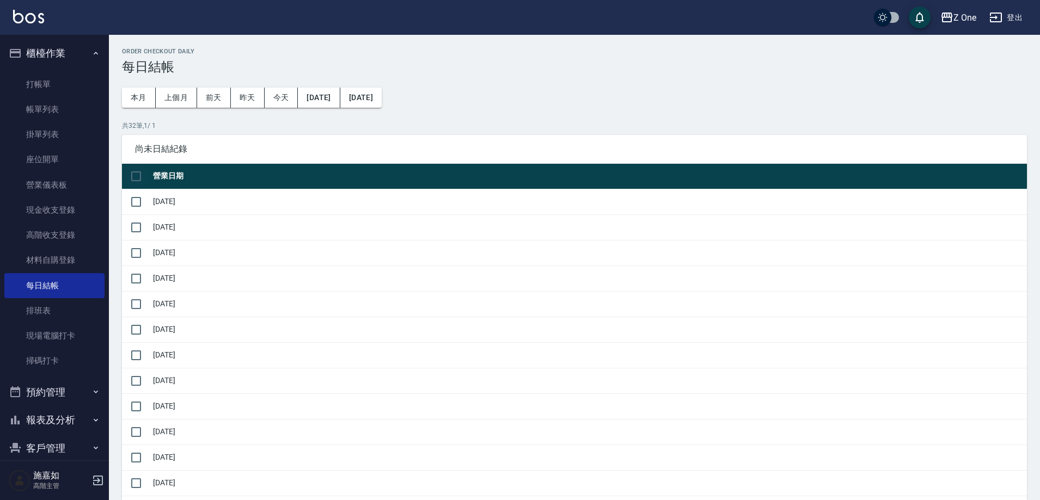
checkbox input "true"
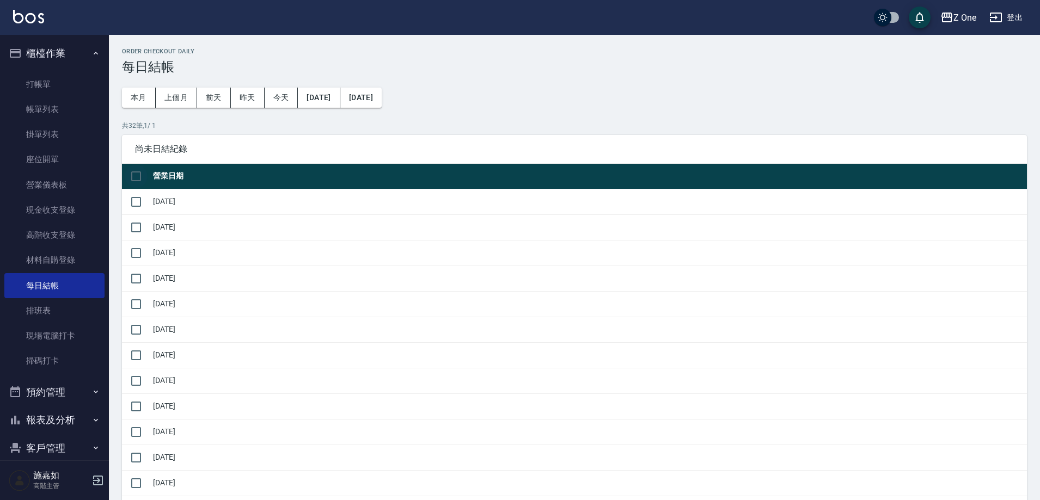
checkbox input "true"
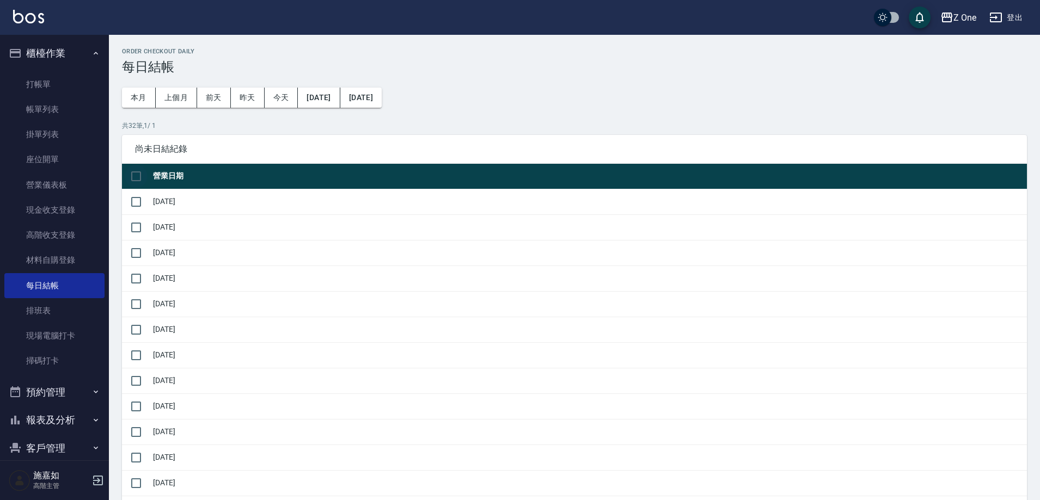
checkbox input "true"
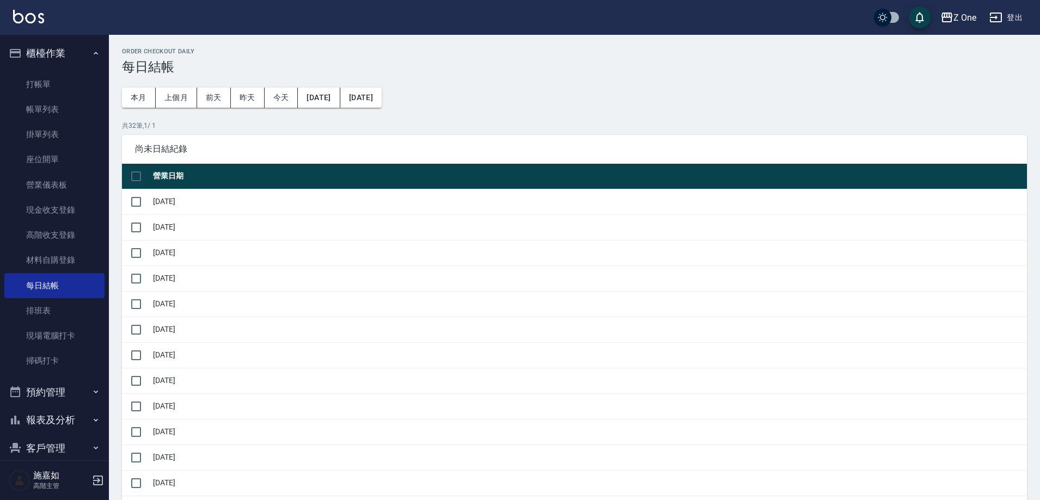
checkbox input "true"
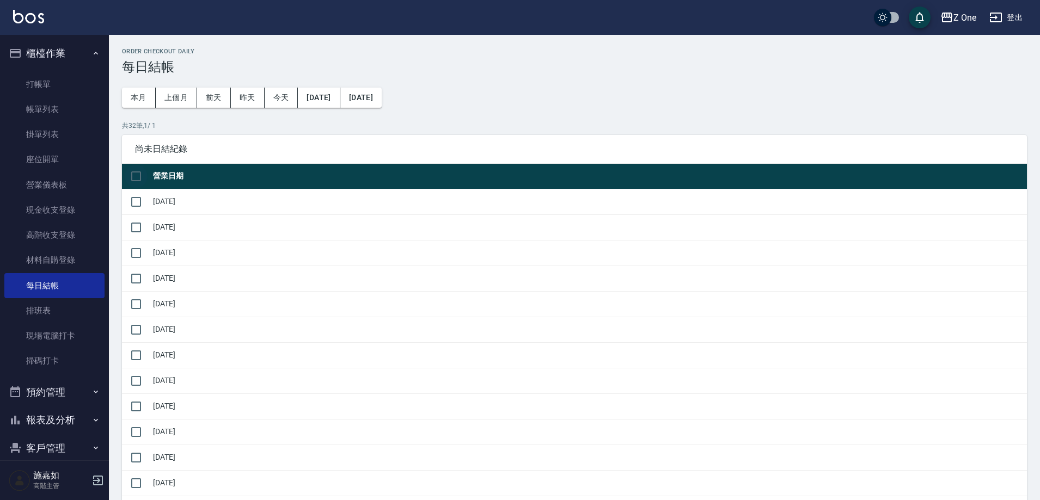
checkbox input "true"
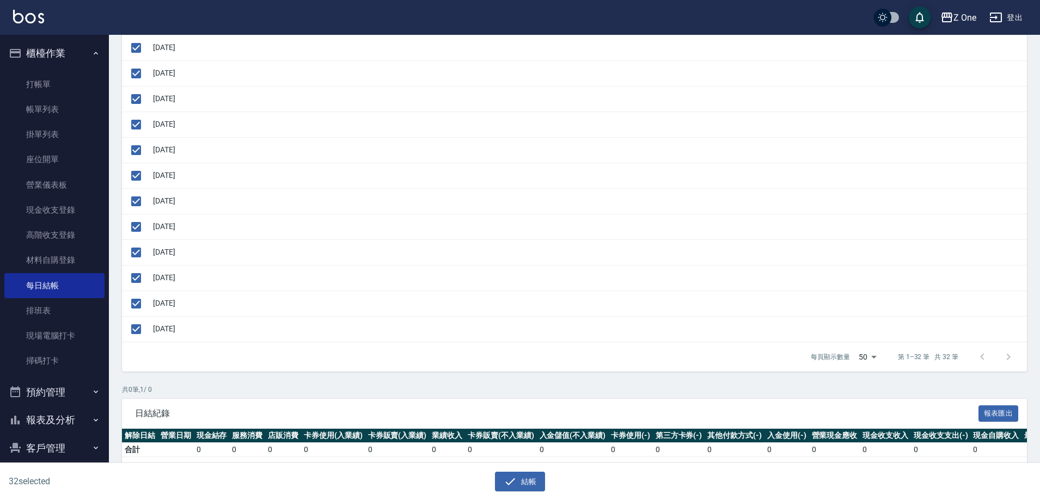
scroll to position [674, 0]
click at [138, 318] on input "checkbox" at bounding box center [136, 329] width 23 height 23
checkbox input "false"
click at [137, 292] on input "checkbox" at bounding box center [136, 303] width 23 height 23
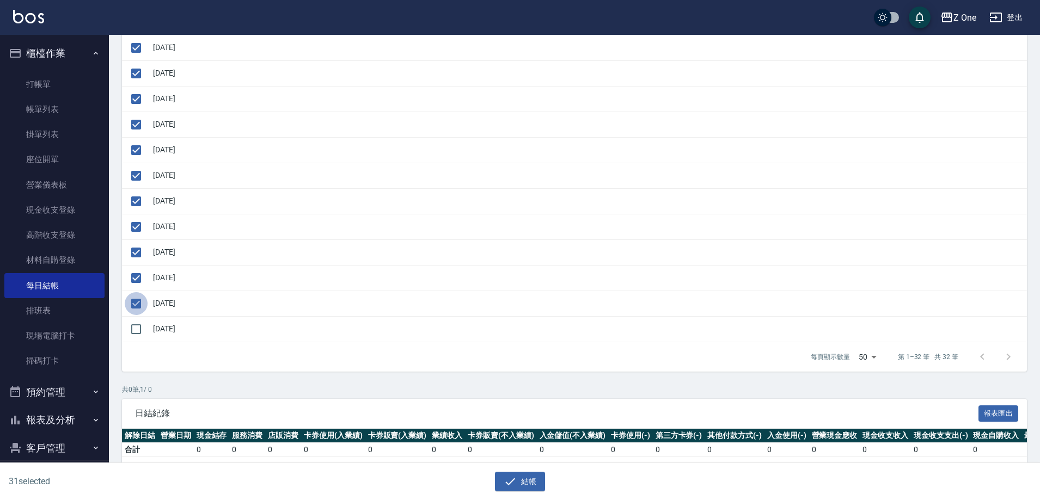
checkbox input "false"
click at [137, 271] on input "checkbox" at bounding box center [136, 278] width 23 height 23
checkbox input "false"
click at [137, 242] on input "checkbox" at bounding box center [136, 252] width 23 height 23
checkbox input "false"
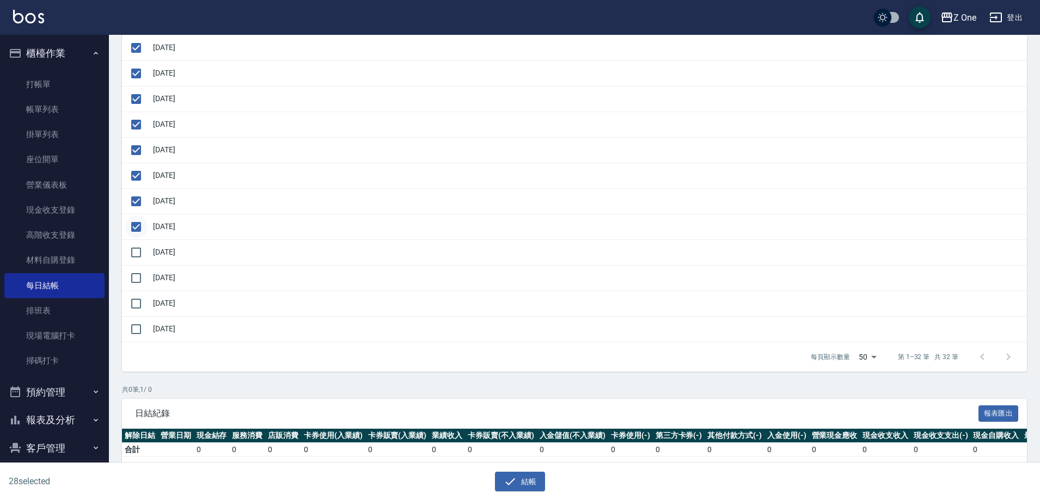
click at [137, 216] on input "checkbox" at bounding box center [136, 227] width 23 height 23
checkbox input "false"
click at [137, 190] on input "checkbox" at bounding box center [136, 201] width 23 height 23
checkbox input "false"
click at [137, 167] on input "checkbox" at bounding box center [136, 175] width 23 height 23
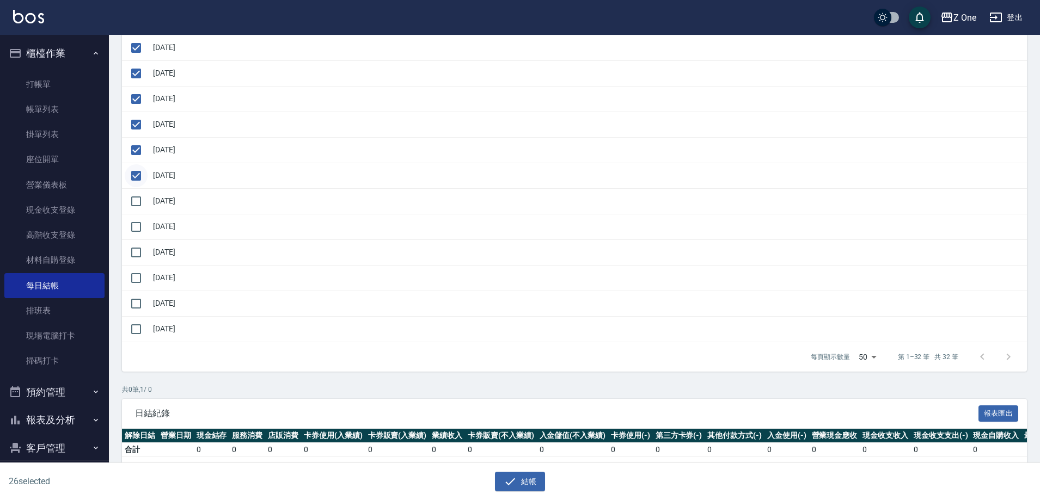
checkbox input "false"
click at [524, 472] on button "結帳" at bounding box center [520, 482] width 51 height 20
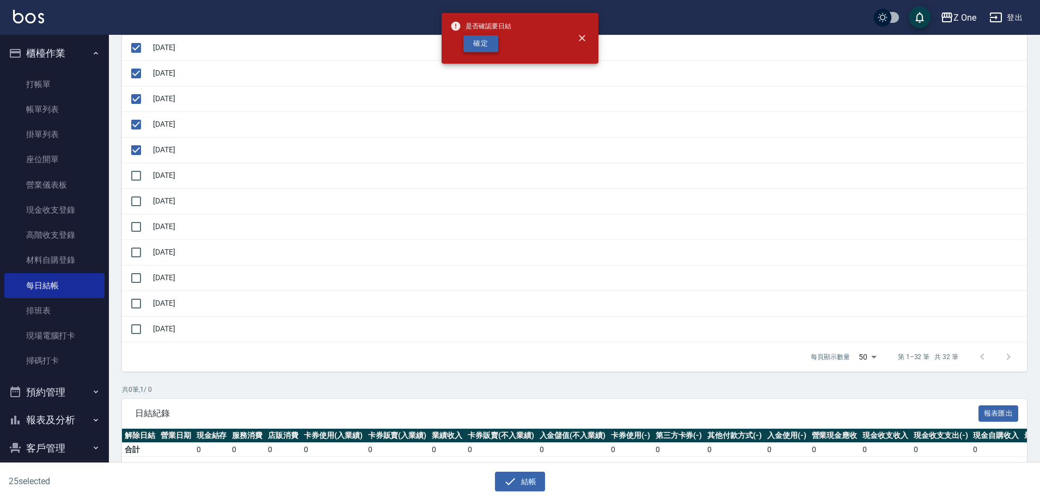
click at [489, 46] on button "確定" at bounding box center [480, 43] width 35 height 17
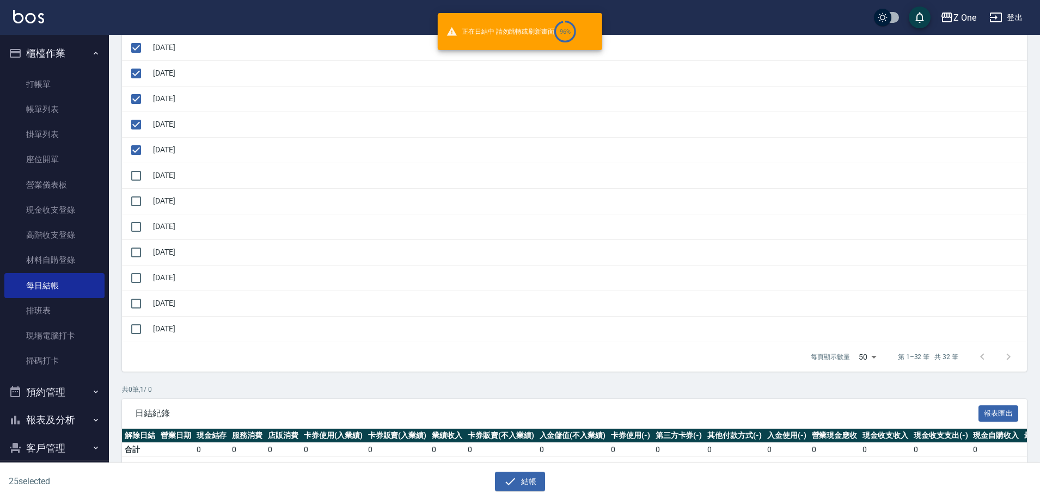
checkbox input "false"
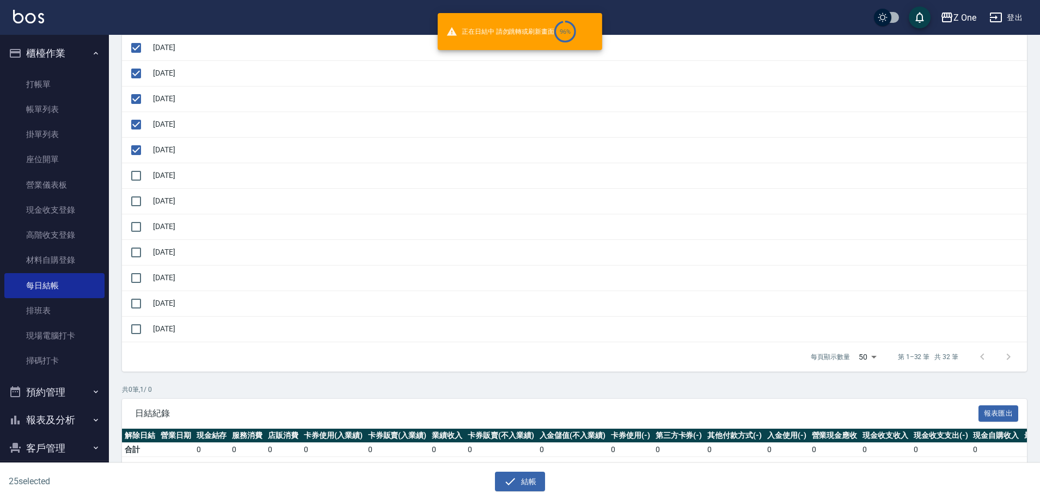
checkbox input "false"
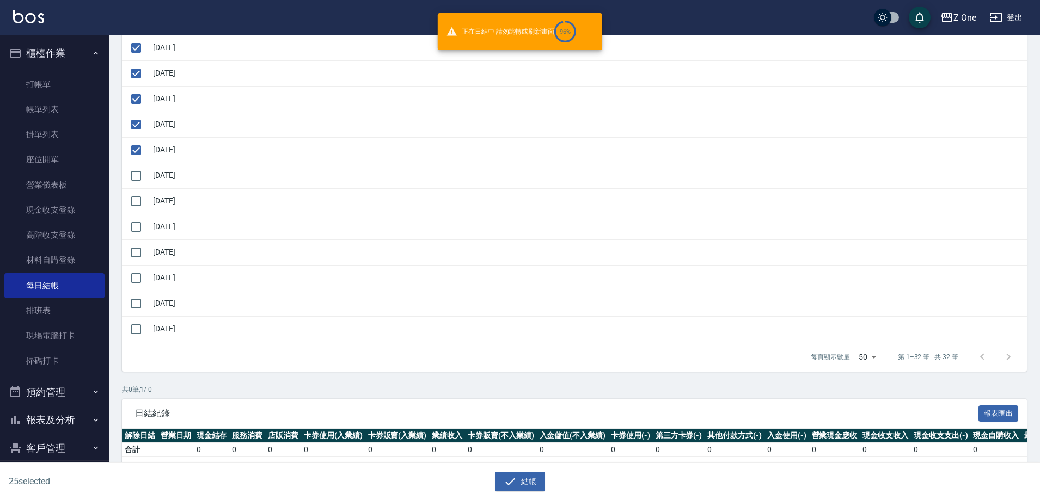
checkbox input "false"
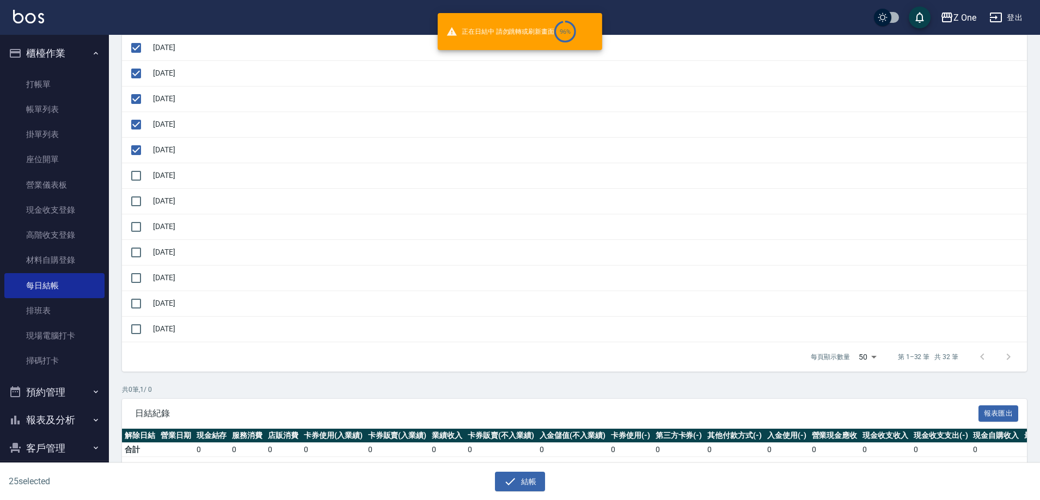
checkbox input "false"
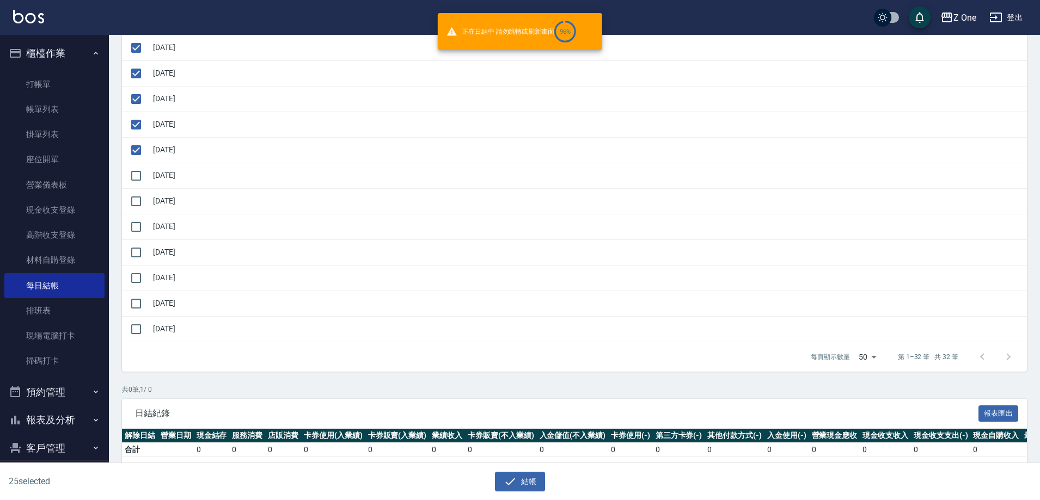
checkbox input "false"
